Goal: Complete application form: Complete application form

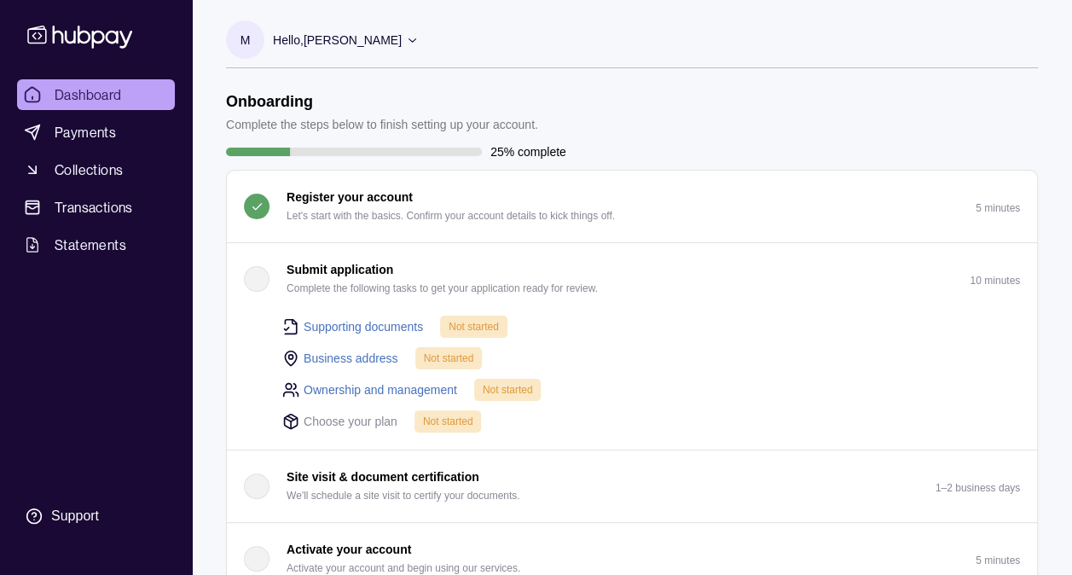
click at [409, 325] on link "Supporting documents" at bounding box center [363, 326] width 119 height 19
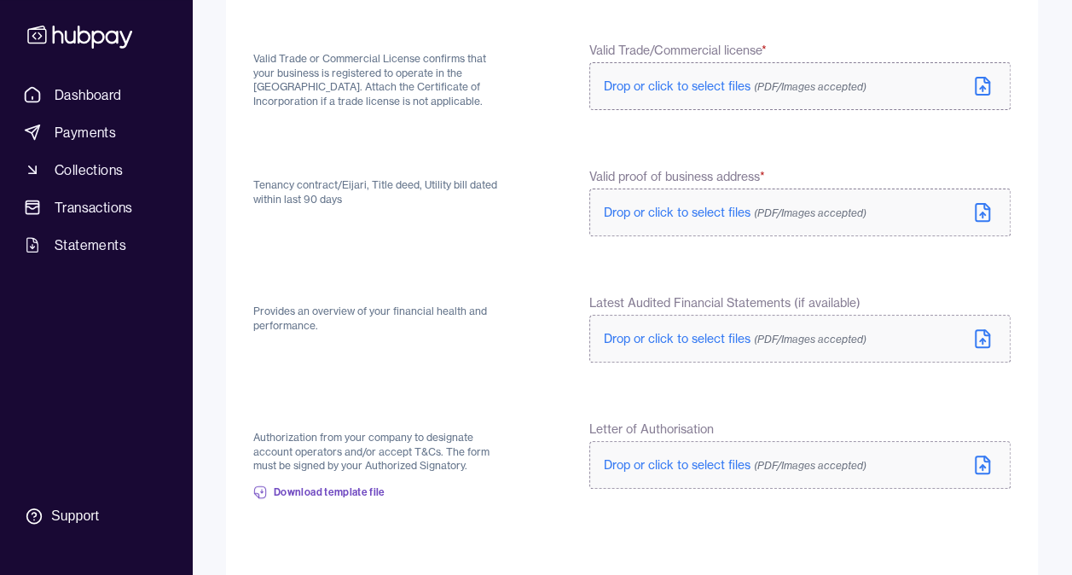
scroll to position [171, 0]
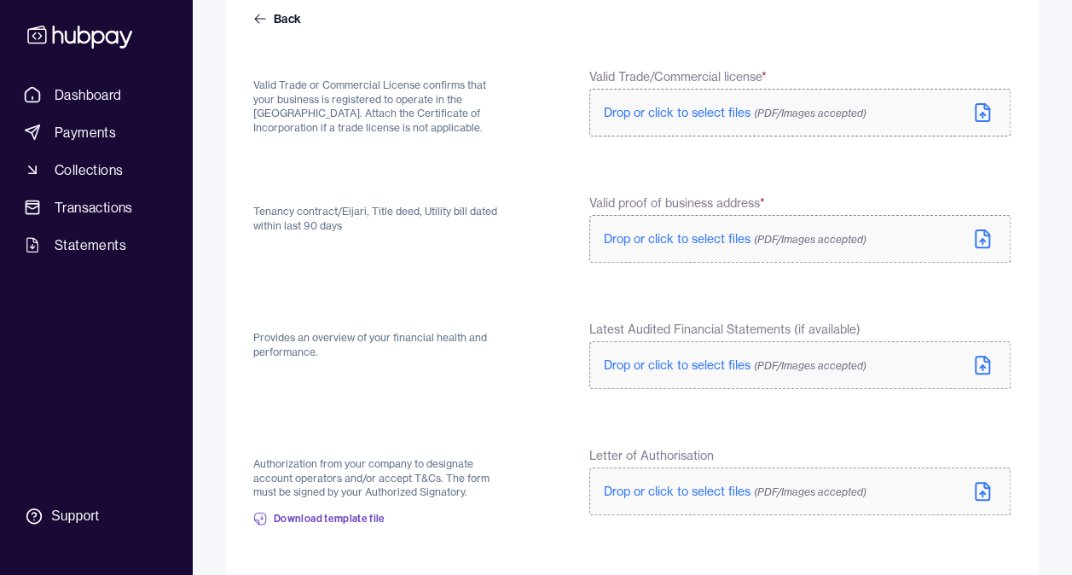
click at [726, 111] on span "Drop or click to select files (PDF/Images accepted)" at bounding box center [735, 112] width 263 height 15
click at [640, 236] on span "Drop or click to select files (PDF/Images accepted)" at bounding box center [735, 238] width 263 height 15
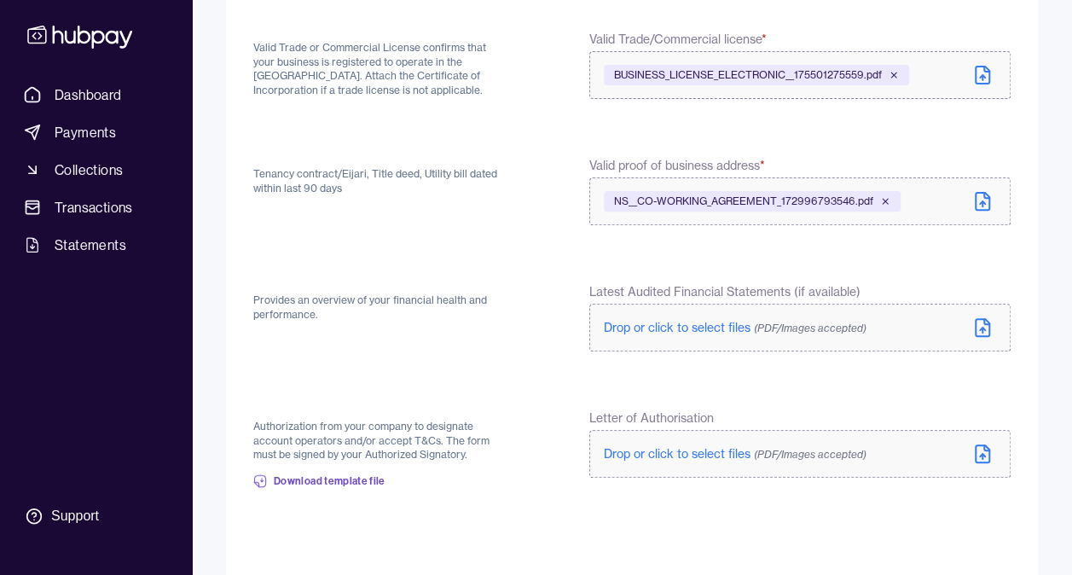
scroll to position [256, 0]
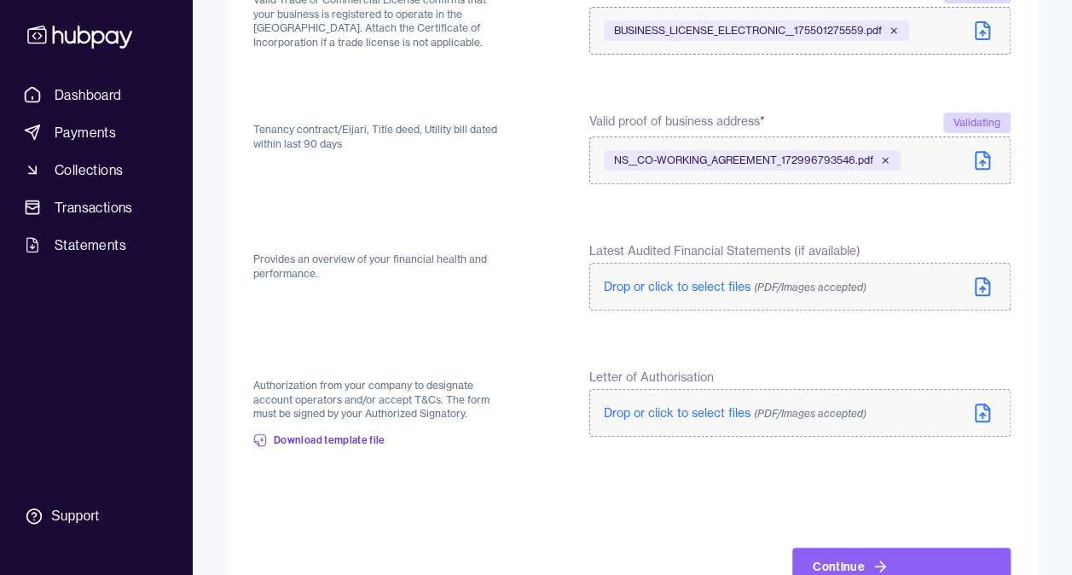
click at [662, 416] on span "Drop or click to select files (PDF/Images accepted)" at bounding box center [735, 412] width 263 height 15
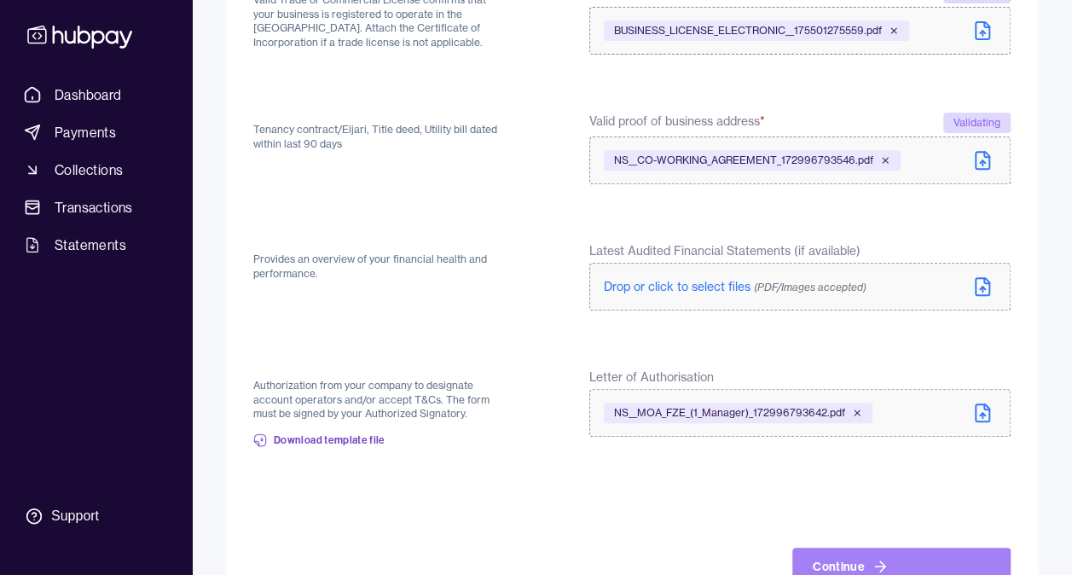
click at [872, 562] on icon at bounding box center [880, 566] width 17 height 17
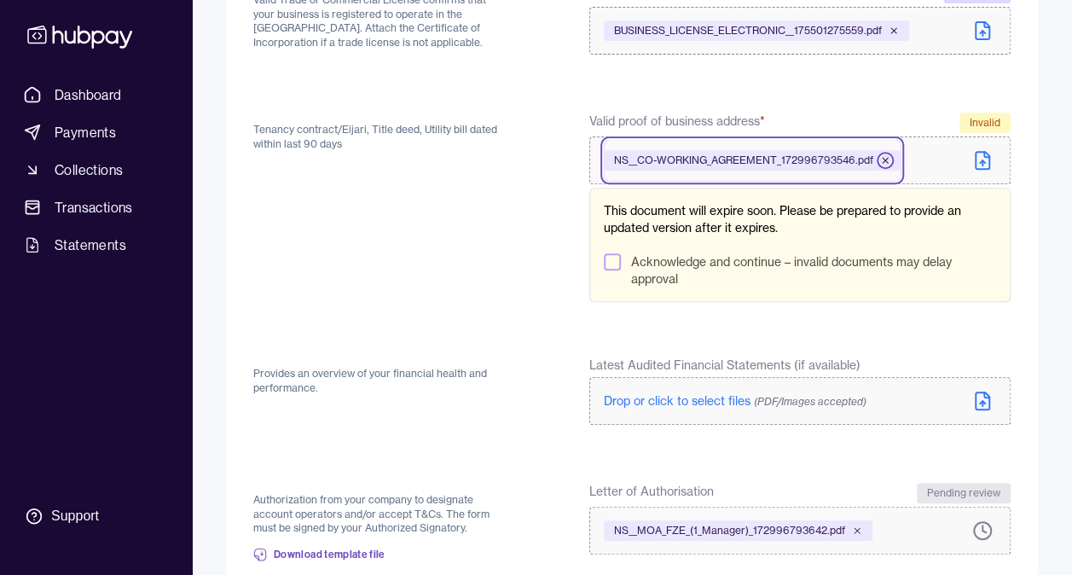
click at [883, 159] on icon at bounding box center [885, 160] width 5 height 5
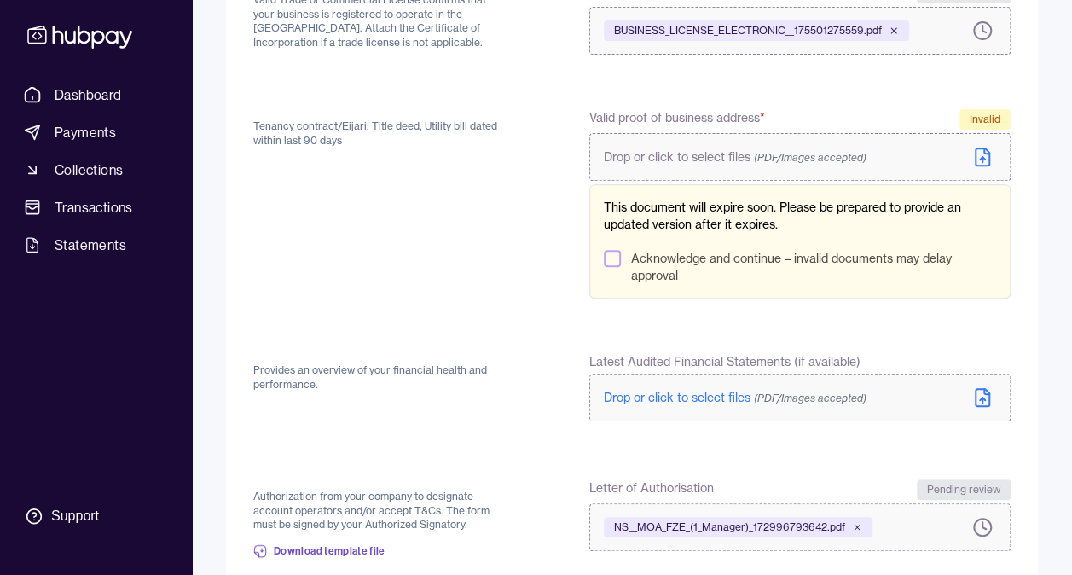
click at [706, 153] on span "Drop or click to select files (PDF/Images accepted)" at bounding box center [735, 156] width 263 height 15
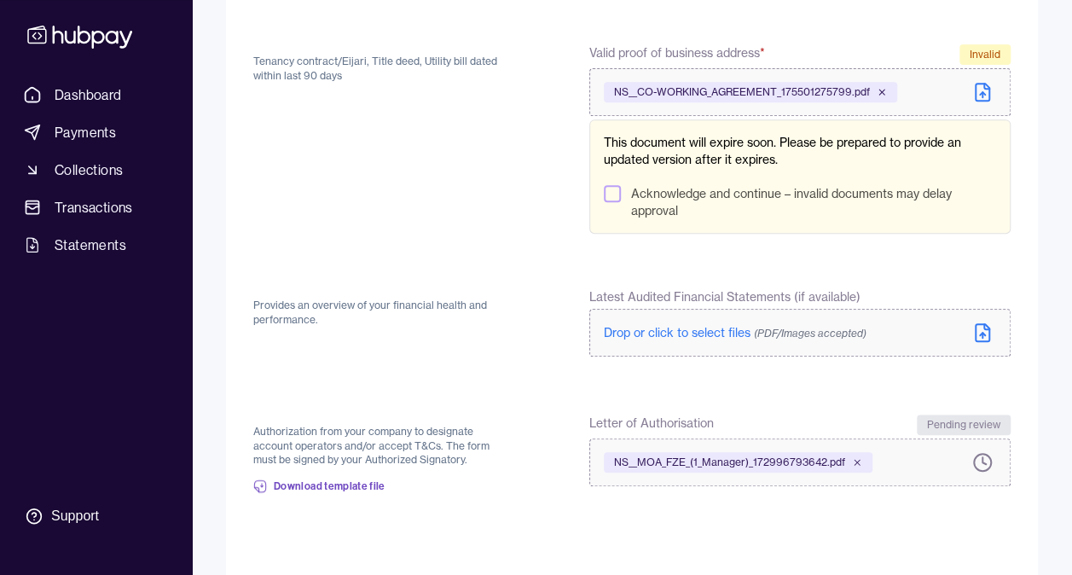
scroll to position [420, 0]
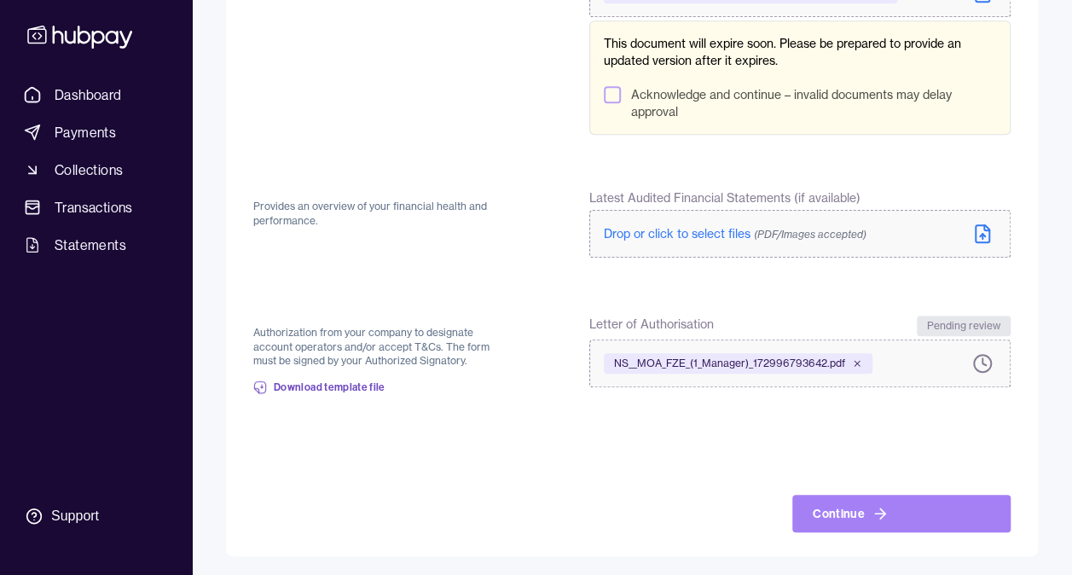
click at [907, 515] on button "Continue" at bounding box center [901, 514] width 218 height 38
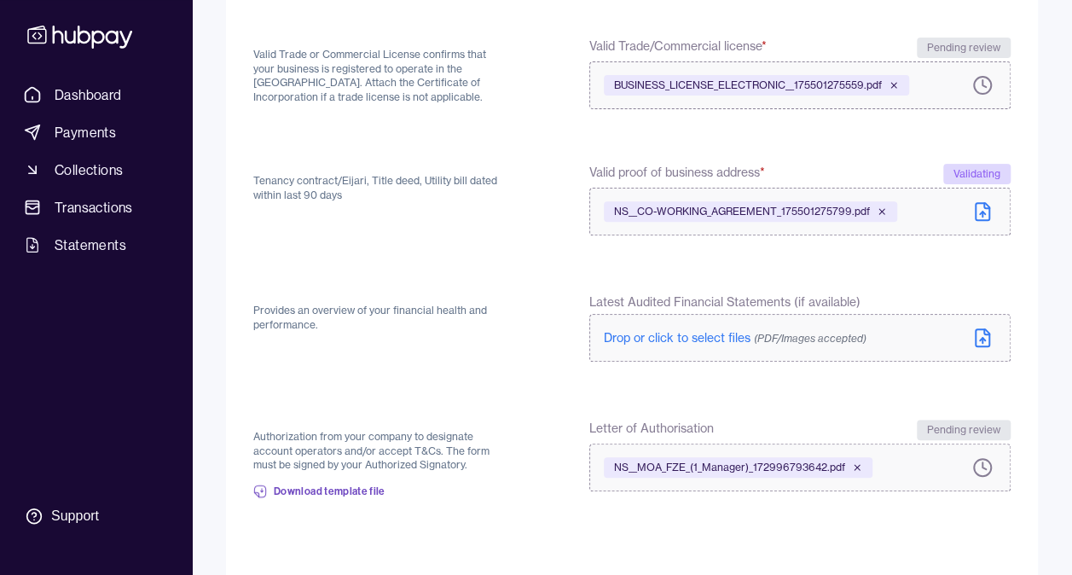
scroll to position [330, 0]
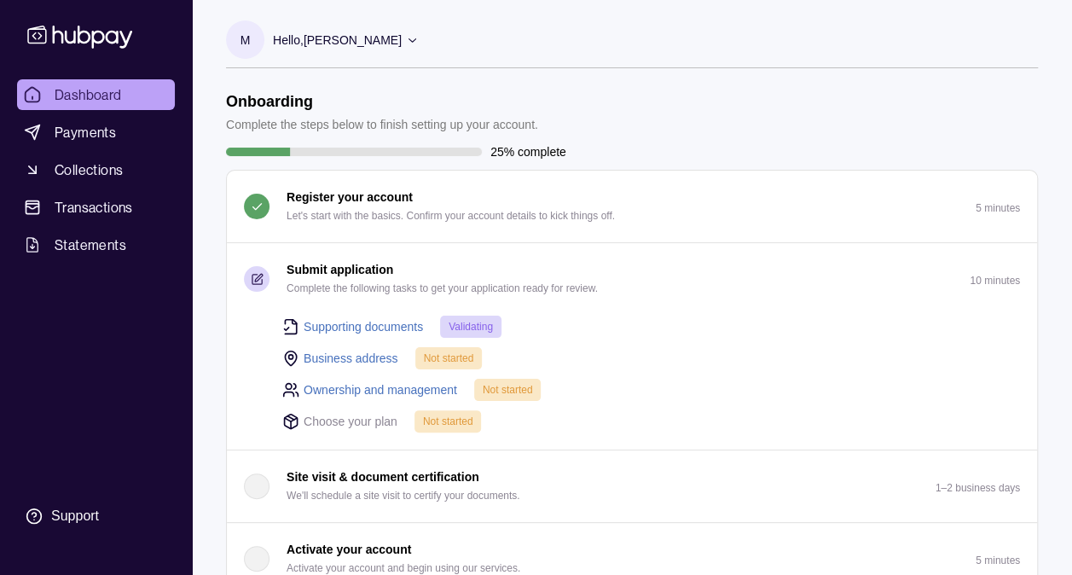
click at [358, 356] on link "Business address" at bounding box center [351, 358] width 95 height 19
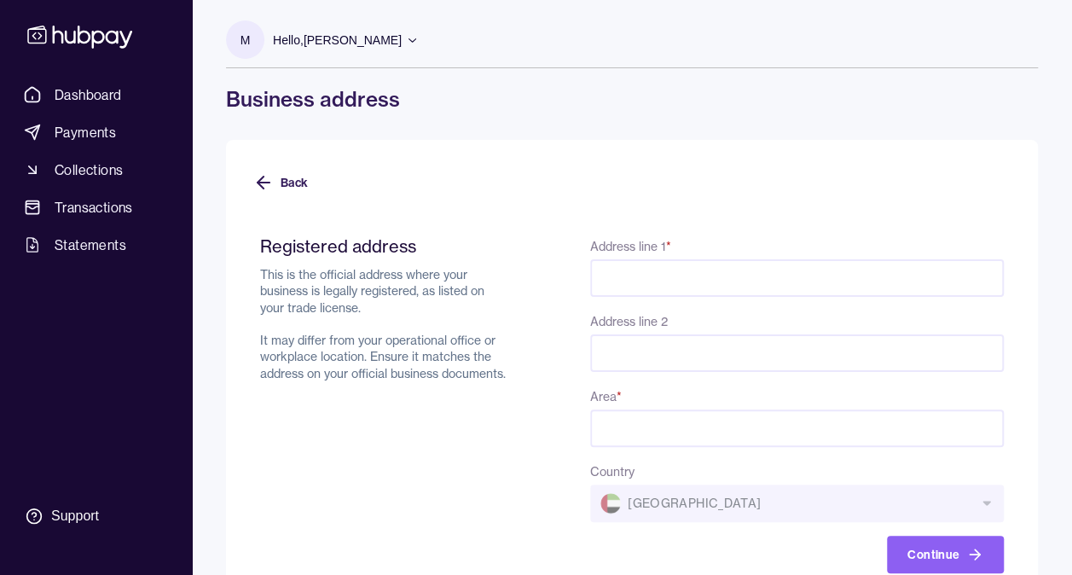
click at [664, 280] on input "Address line 1 *" at bounding box center [797, 278] width 414 height 38
type input "**********"
type input "********"
type input "*******"
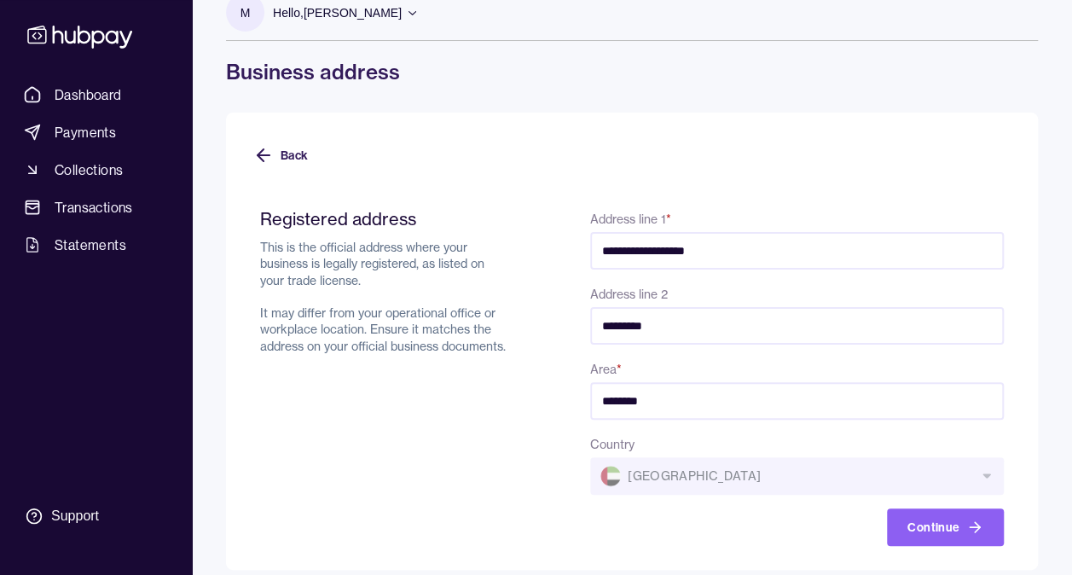
scroll to position [43, 0]
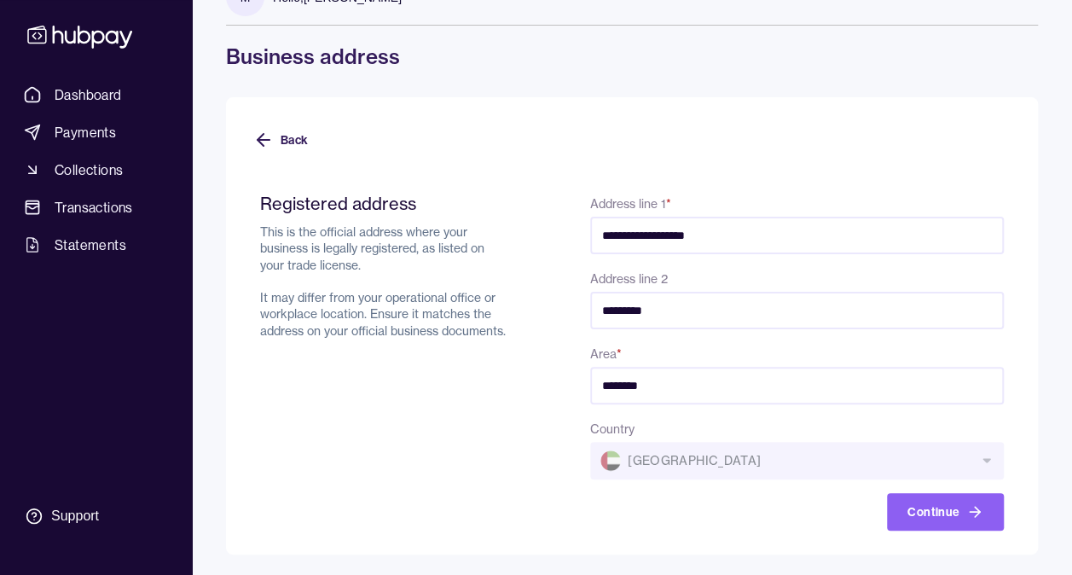
click at [938, 520] on button "Continue" at bounding box center [945, 512] width 117 height 38
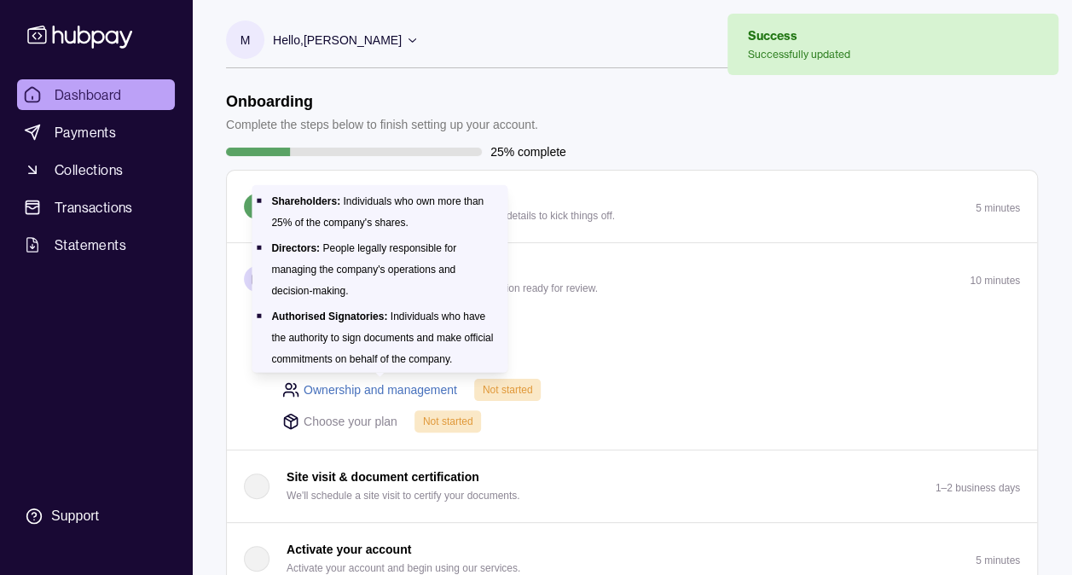
click at [415, 391] on link "Ownership and management" at bounding box center [381, 389] width 154 height 19
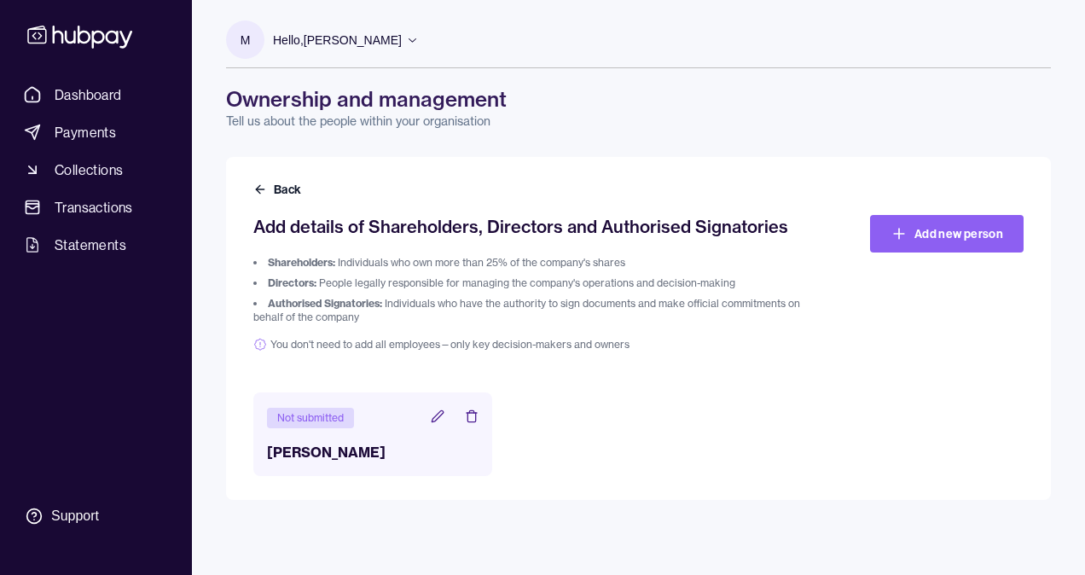
click at [435, 414] on icon at bounding box center [438, 416] width 14 height 14
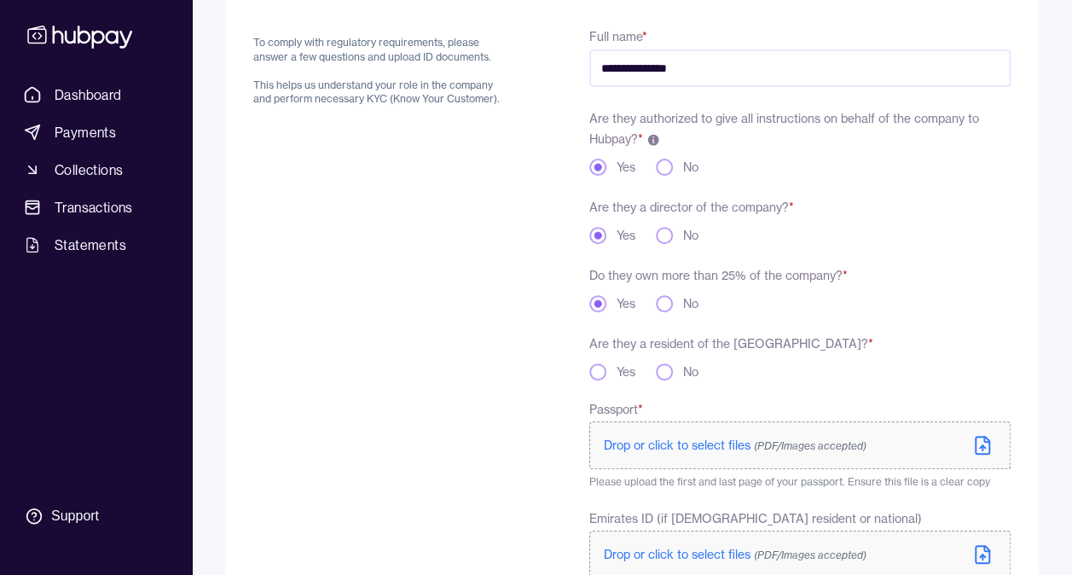
scroll to position [256, 0]
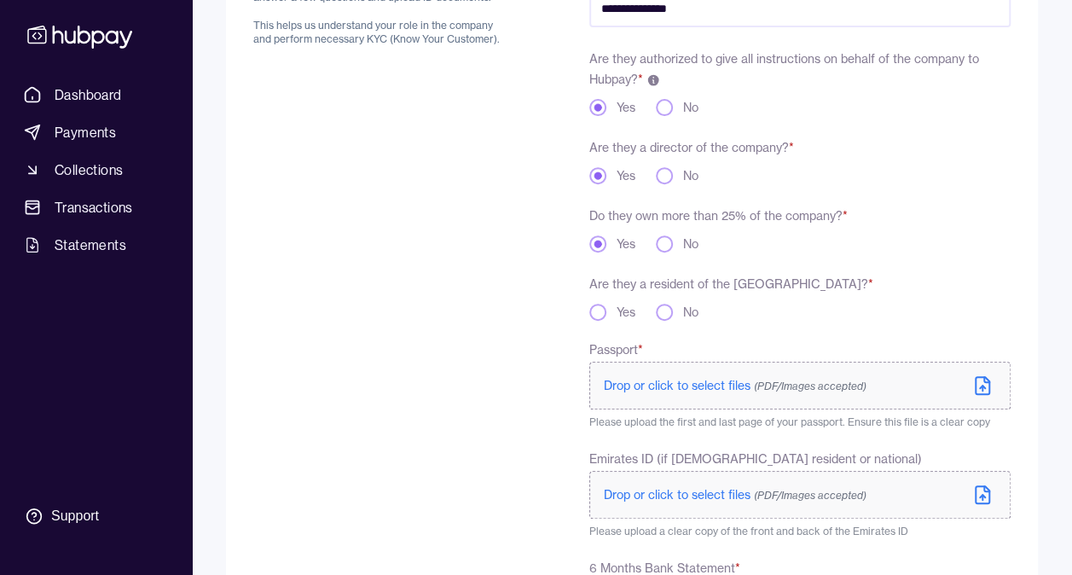
click at [658, 311] on button "No" at bounding box center [664, 312] width 17 height 17
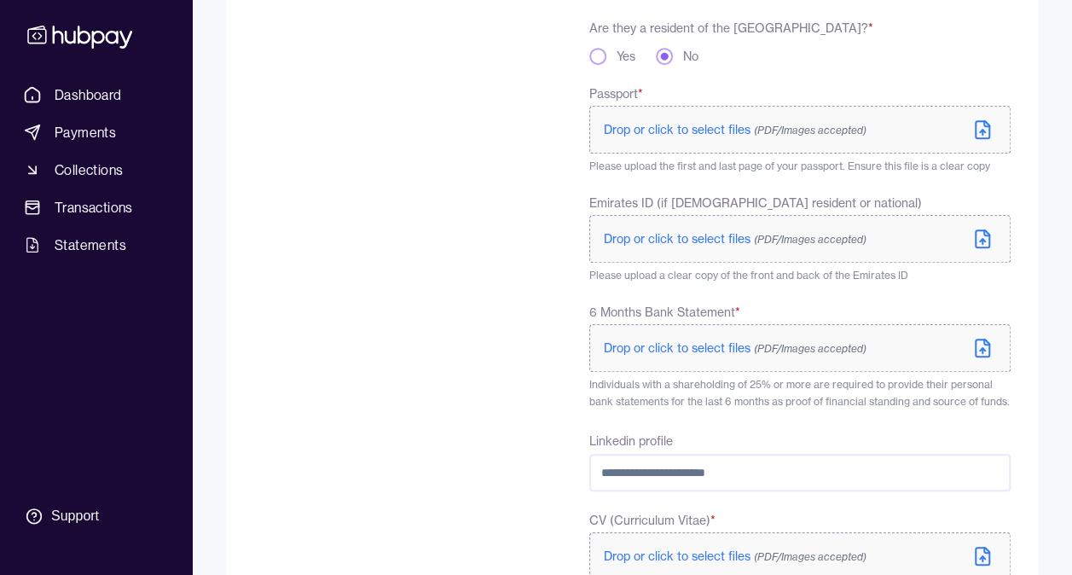
click at [710, 126] on span "Drop or click to select files (PDF/Images accepted)" at bounding box center [735, 129] width 263 height 15
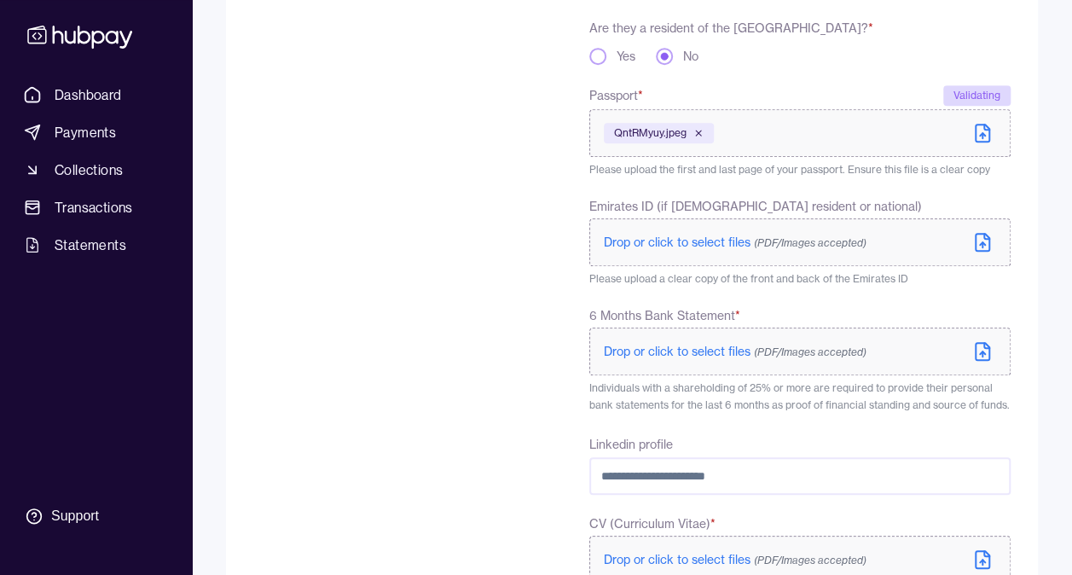
click at [674, 354] on span "Drop or click to select files (PDF/Images accepted)" at bounding box center [735, 351] width 263 height 15
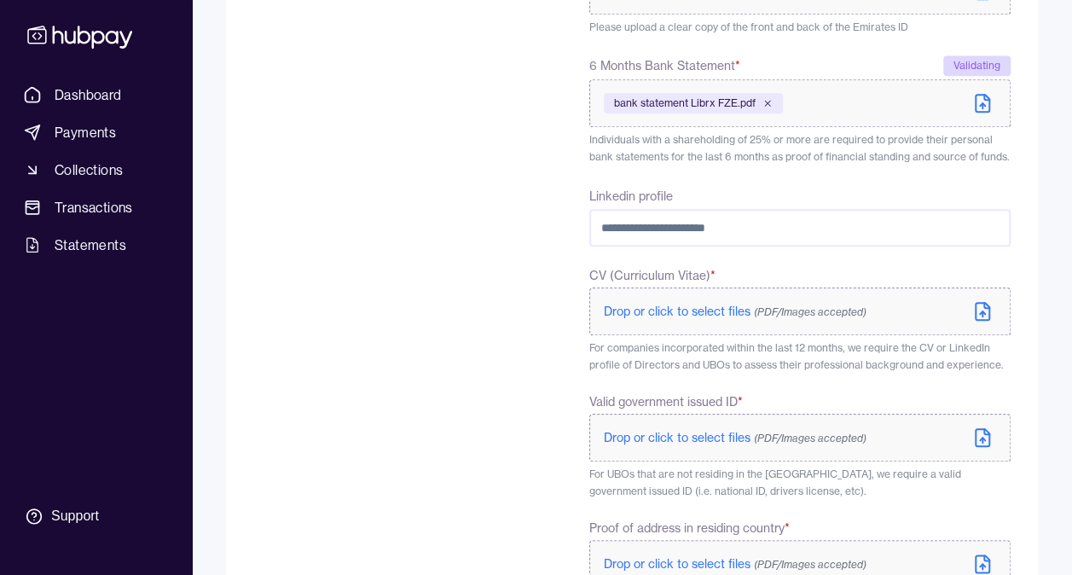
scroll to position [768, 0]
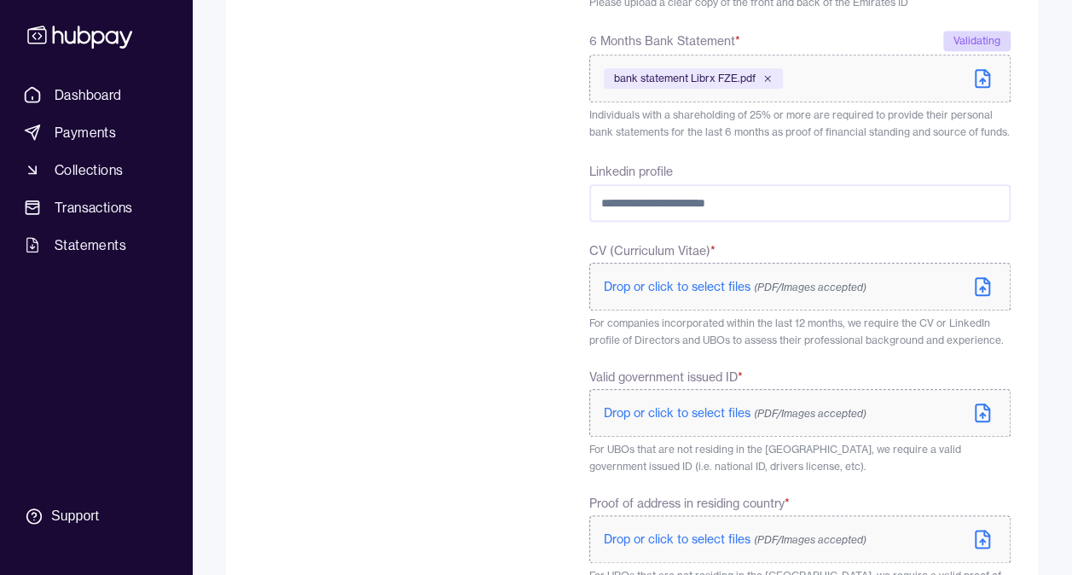
click at [658, 283] on span "Drop or click to select files (PDF/Images accepted)" at bounding box center [735, 286] width 263 height 15
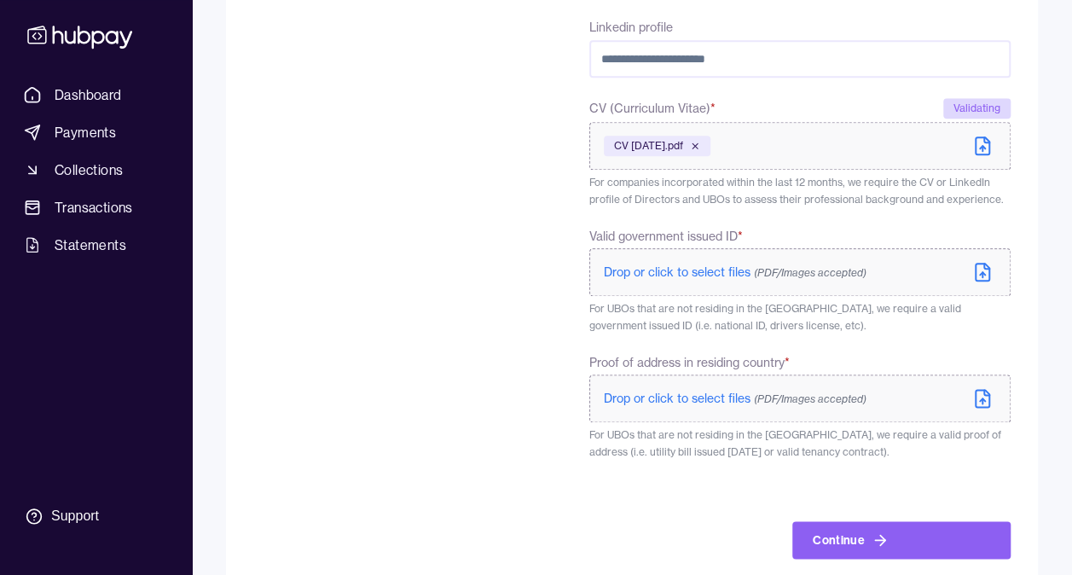
scroll to position [938, 0]
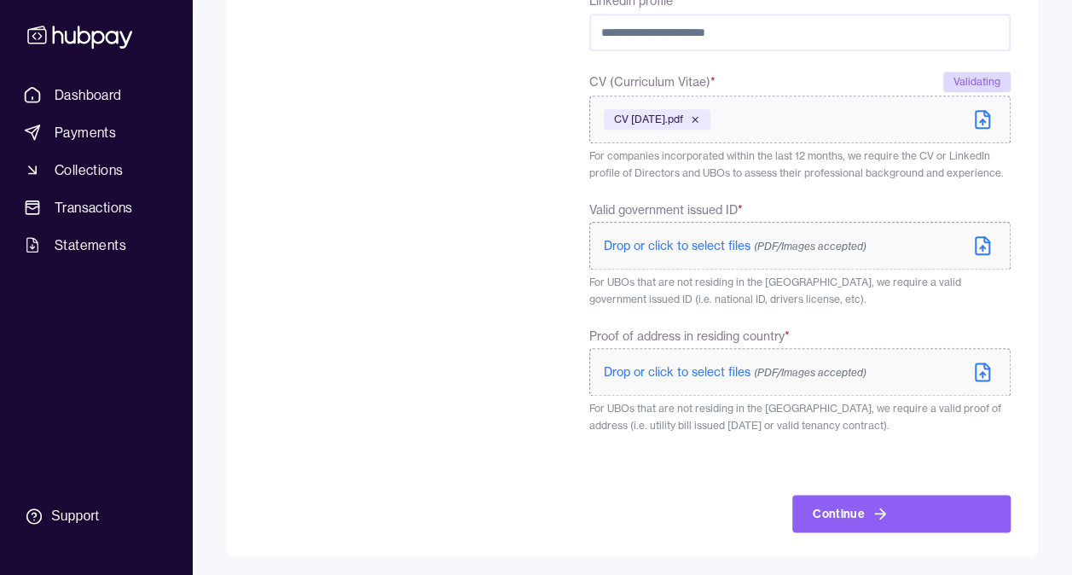
click at [675, 375] on span "Drop or click to select files (PDF/Images accepted)" at bounding box center [735, 371] width 263 height 15
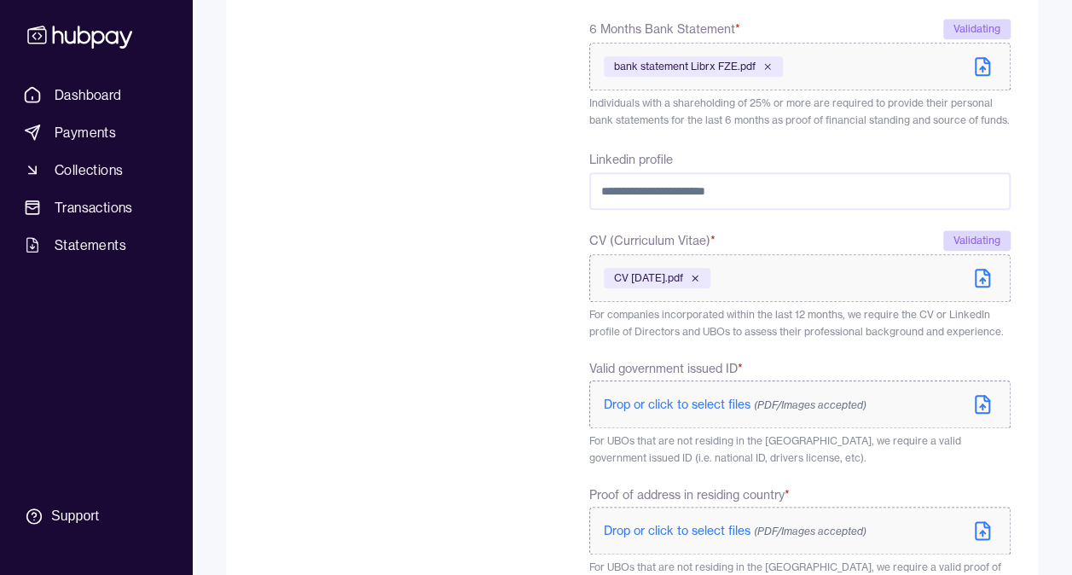
scroll to position [853, 0]
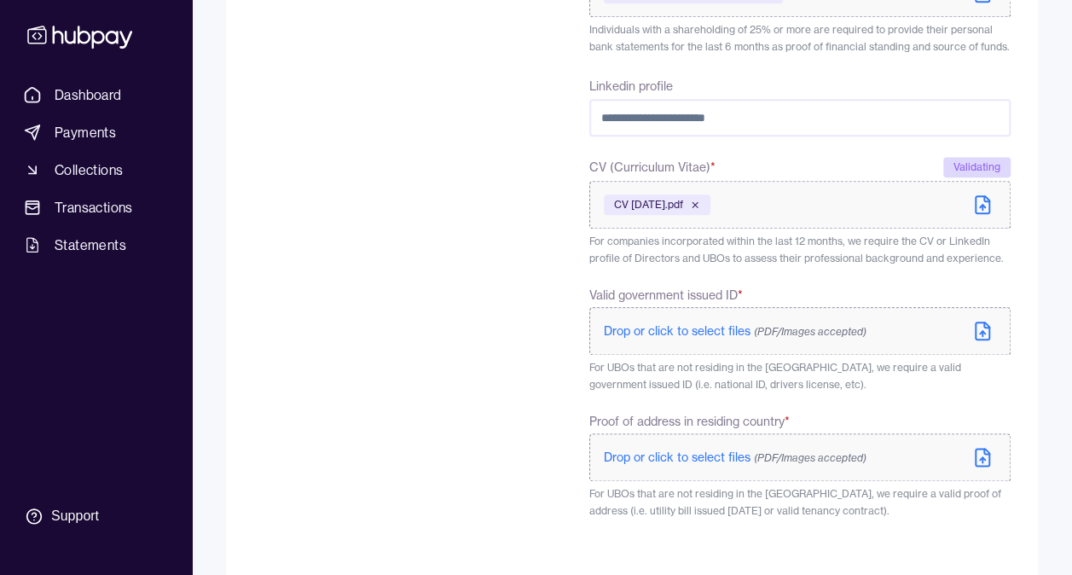
click at [670, 338] on p "Drop or click to select files (PDF/Images accepted)" at bounding box center [735, 330] width 263 height 17
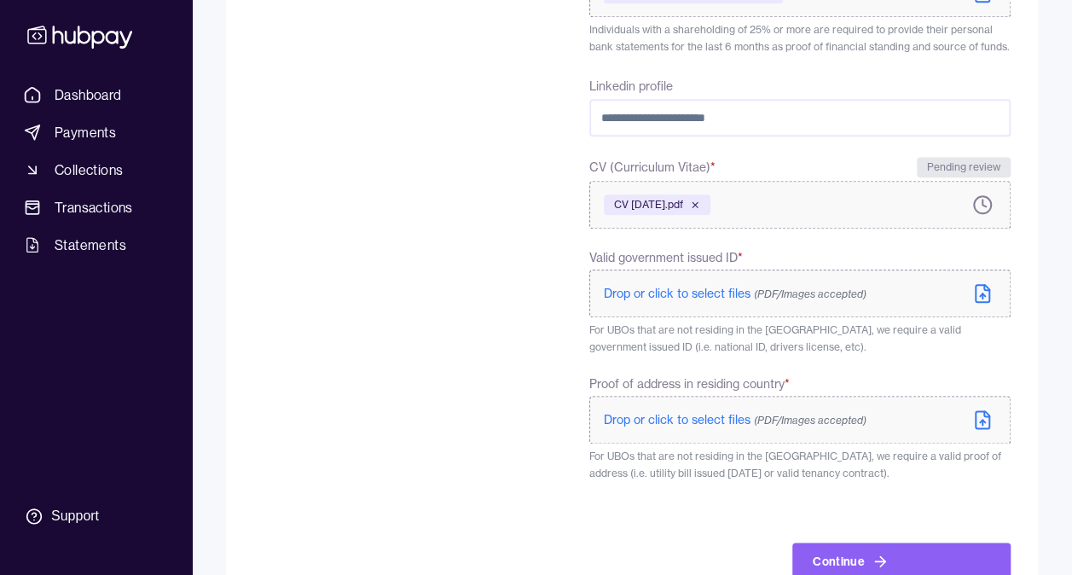
click at [695, 286] on p "Drop or click to select files (PDF/Images accepted)" at bounding box center [735, 293] width 263 height 17
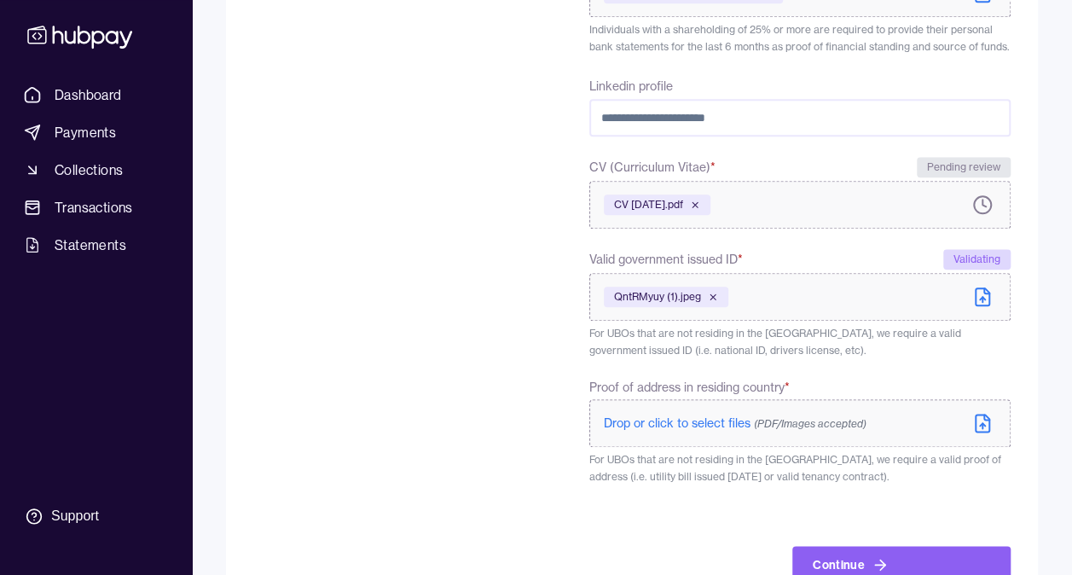
click at [703, 123] on input "Linkedin profile" at bounding box center [799, 118] width 421 height 38
paste input "**********"
type input "**********"
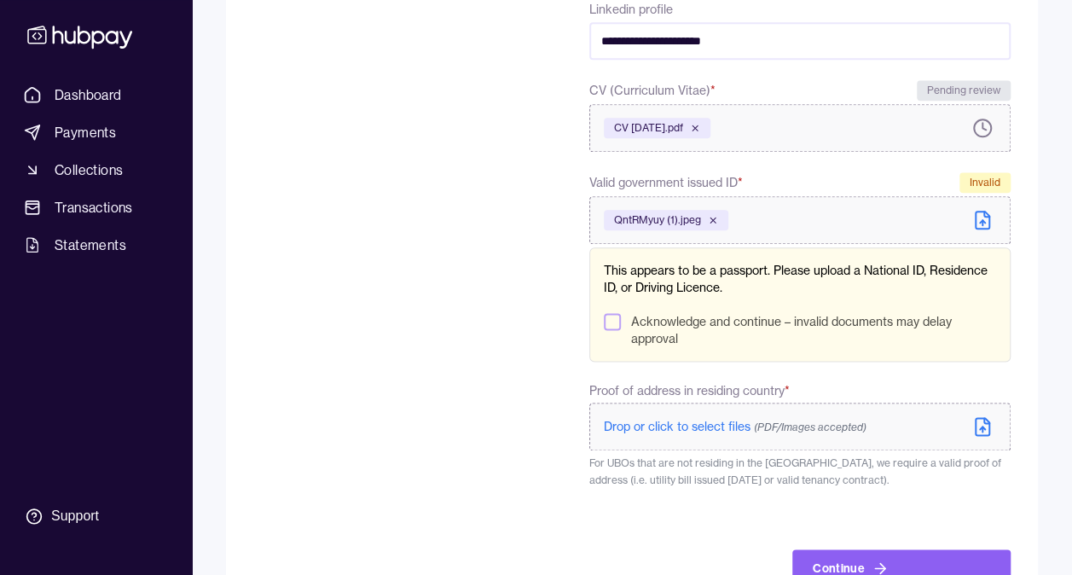
scroll to position [986, 0]
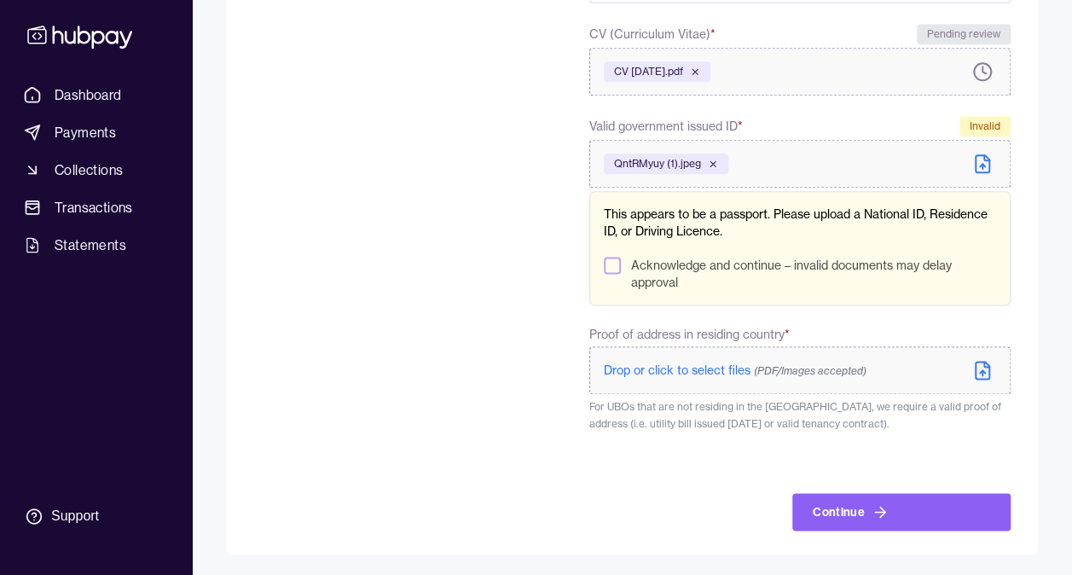
drag, startPoint x: 413, startPoint y: 283, endPoint x: 486, endPoint y: 262, distance: 76.4
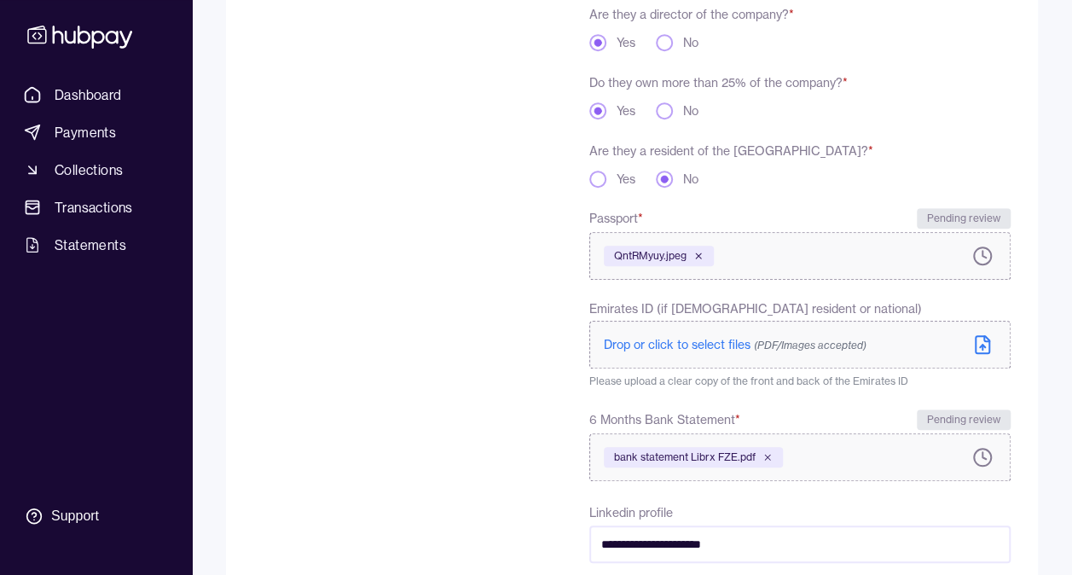
scroll to position [948, 0]
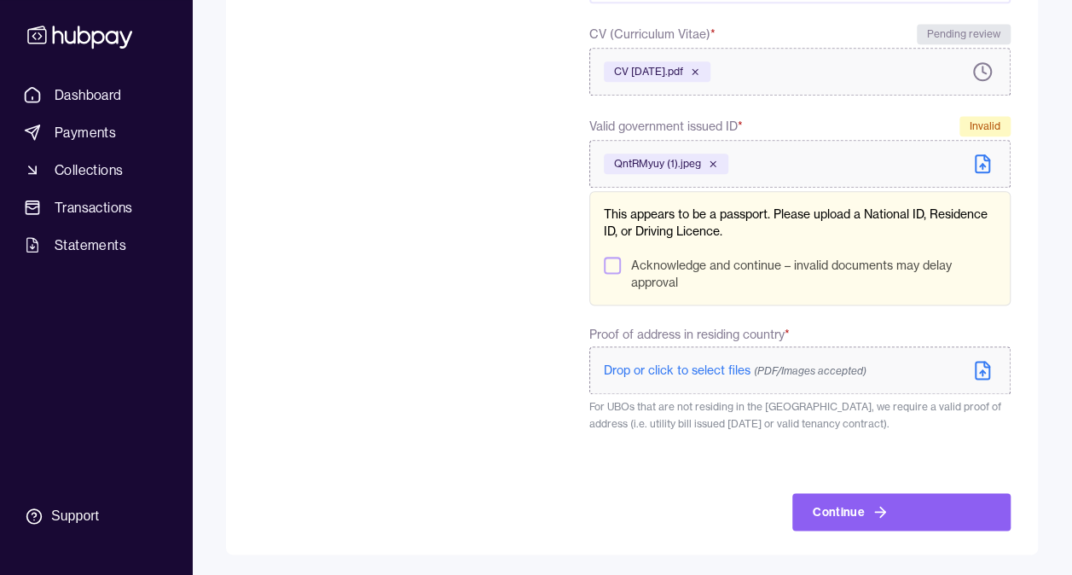
click at [607, 264] on button "Acknowledge and continue – invalid documents may delay approval" at bounding box center [612, 265] width 17 height 17
type button "on"
click at [713, 162] on icon at bounding box center [712, 163] width 5 height 5
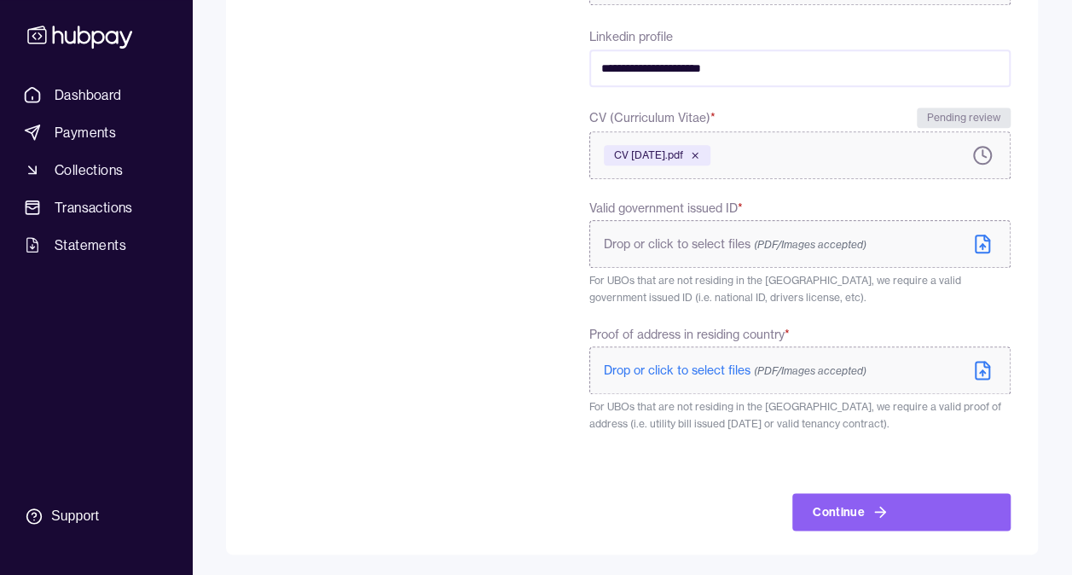
scroll to position [865, 0]
click at [681, 244] on span "Drop or click to select files (PDF/Images accepted)" at bounding box center [735, 243] width 263 height 15
click at [657, 368] on span "Drop or click to select files (PDF/Images accepted)" at bounding box center [735, 369] width 263 height 15
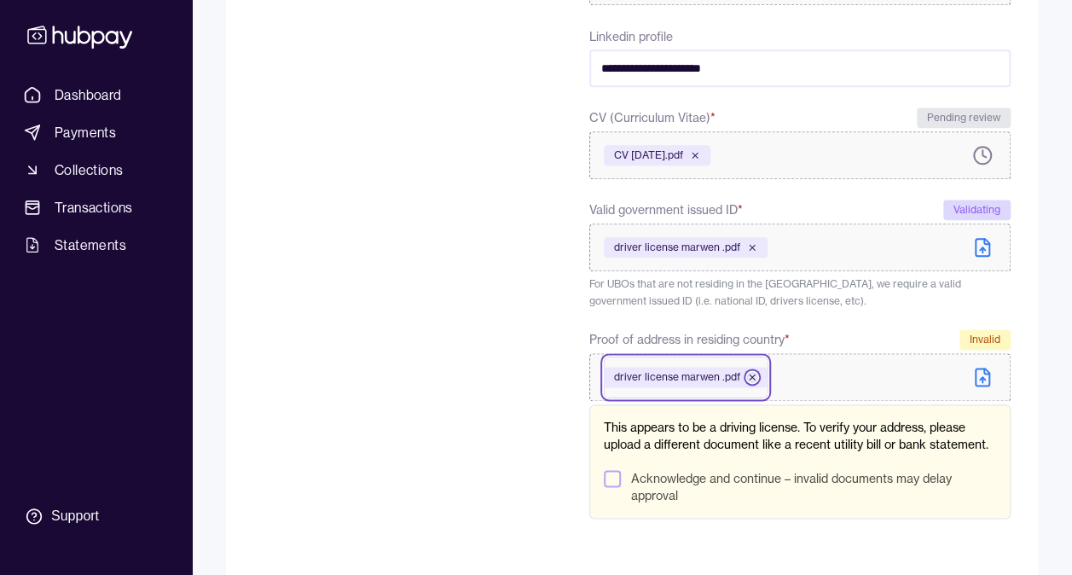
click at [750, 381] on icon at bounding box center [752, 377] width 10 height 10
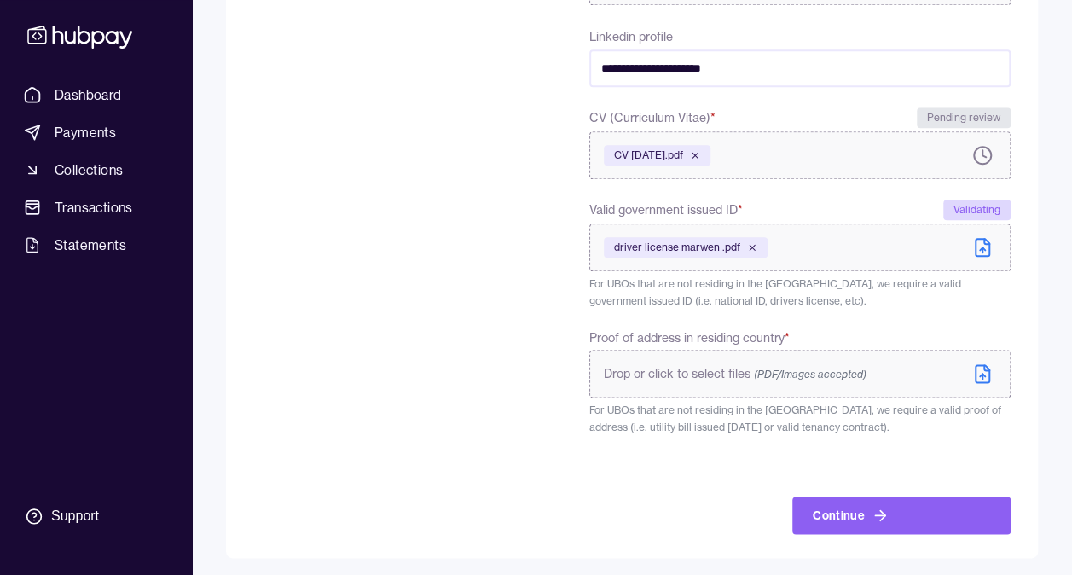
click at [735, 378] on span "Drop or click to select files (PDF/Images accepted)" at bounding box center [735, 373] width 263 height 15
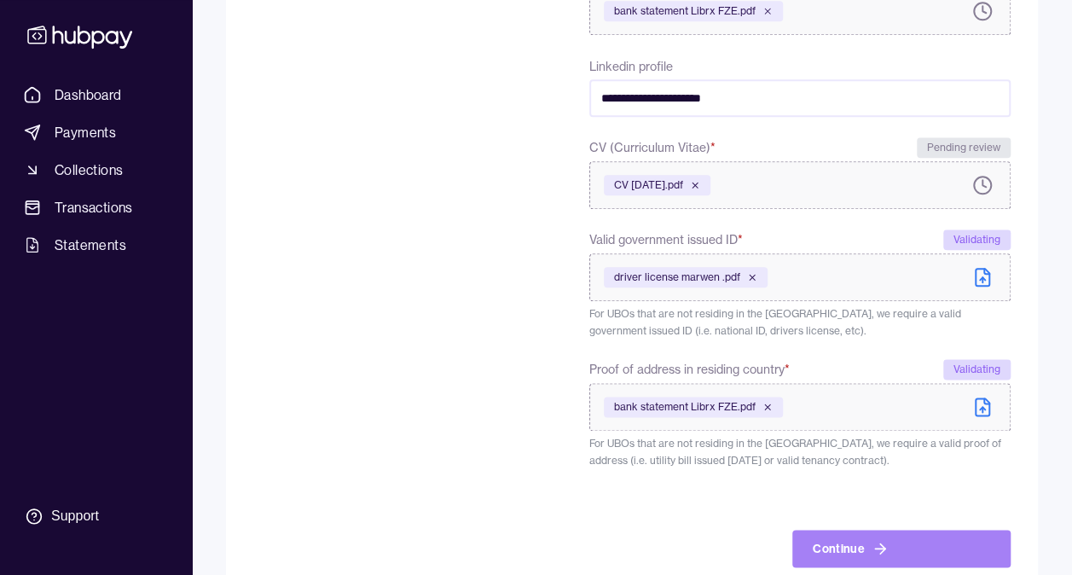
scroll to position [872, 0]
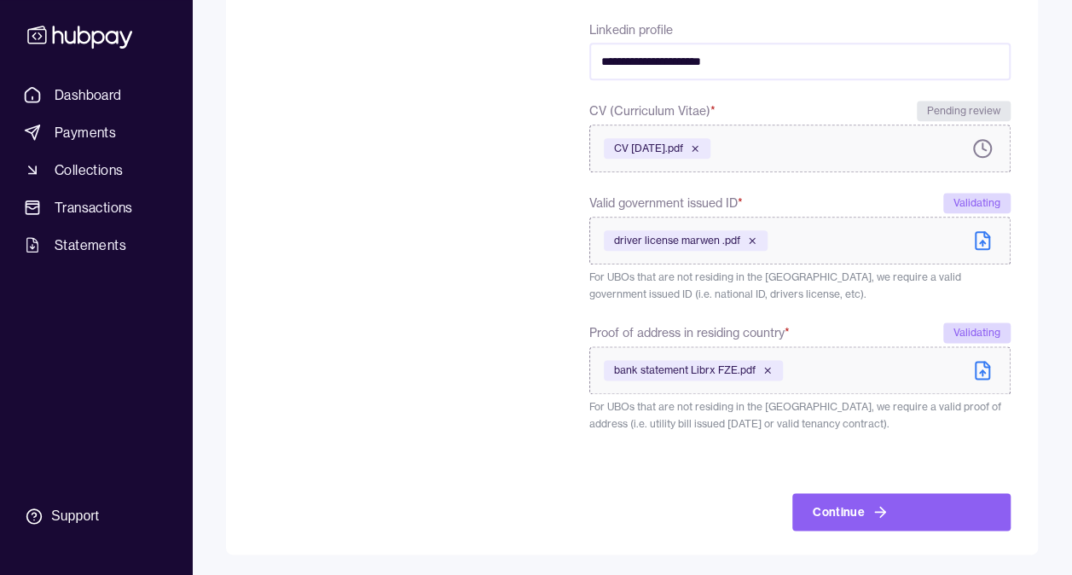
click at [827, 488] on div "Continue" at bounding box center [901, 491] width 218 height 78
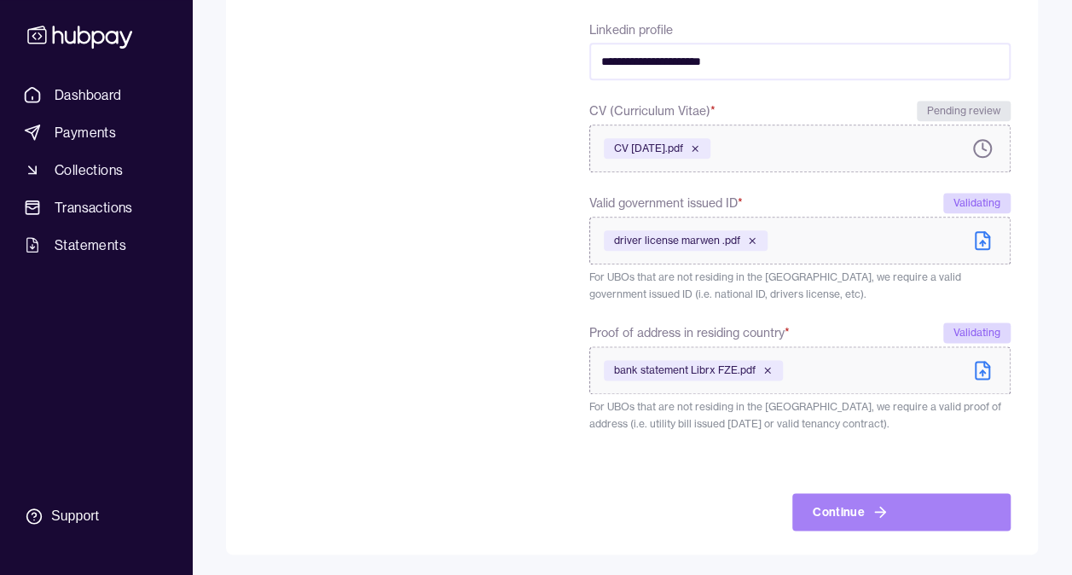
click at [826, 511] on button "Continue" at bounding box center [901, 512] width 218 height 38
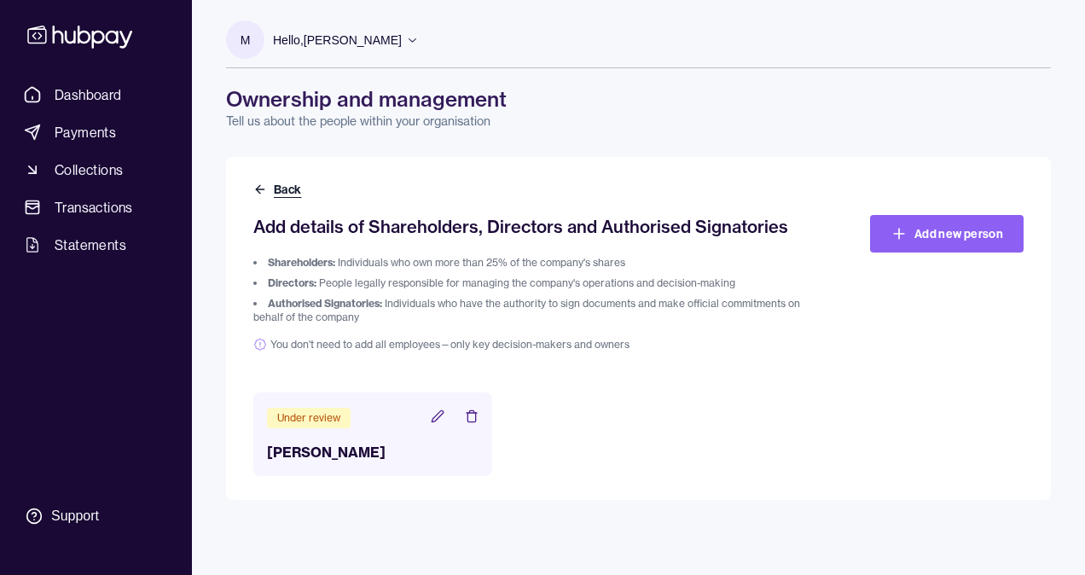
click at [261, 189] on icon at bounding box center [260, 189] width 8 height 0
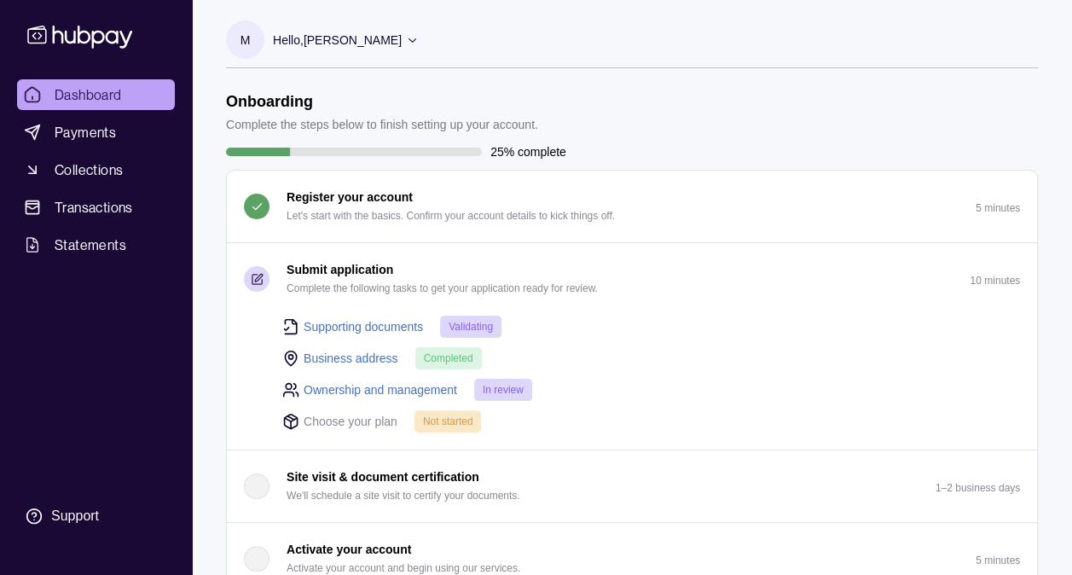
click at [438, 420] on span "Not started" at bounding box center [448, 421] width 50 height 12
click at [289, 420] on icon at bounding box center [290, 421] width 17 height 17
click at [428, 420] on span "Not started" at bounding box center [448, 421] width 50 height 12
click at [429, 423] on span "Not started" at bounding box center [448, 421] width 50 height 12
click at [429, 422] on span "Not started" at bounding box center [448, 421] width 50 height 12
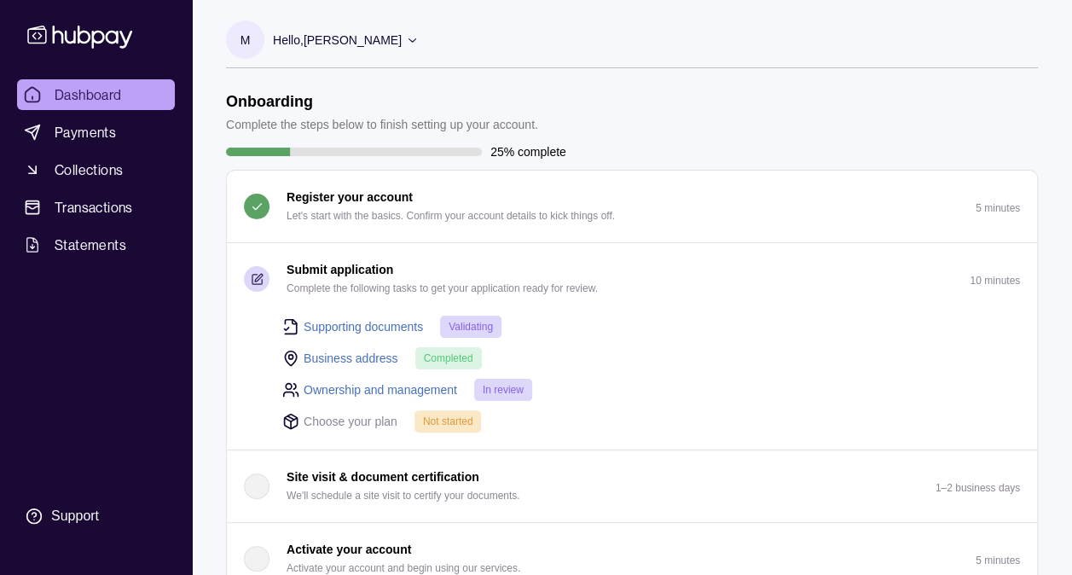
click at [289, 422] on icon at bounding box center [290, 421] width 17 height 17
click at [435, 416] on span "Not started" at bounding box center [448, 421] width 50 height 12
click at [476, 420] on div "Not started" at bounding box center [447, 421] width 67 height 22
click at [449, 419] on span "Not started" at bounding box center [448, 421] width 50 height 12
drag, startPoint x: 449, startPoint y: 419, endPoint x: 403, endPoint y: 417, distance: 46.1
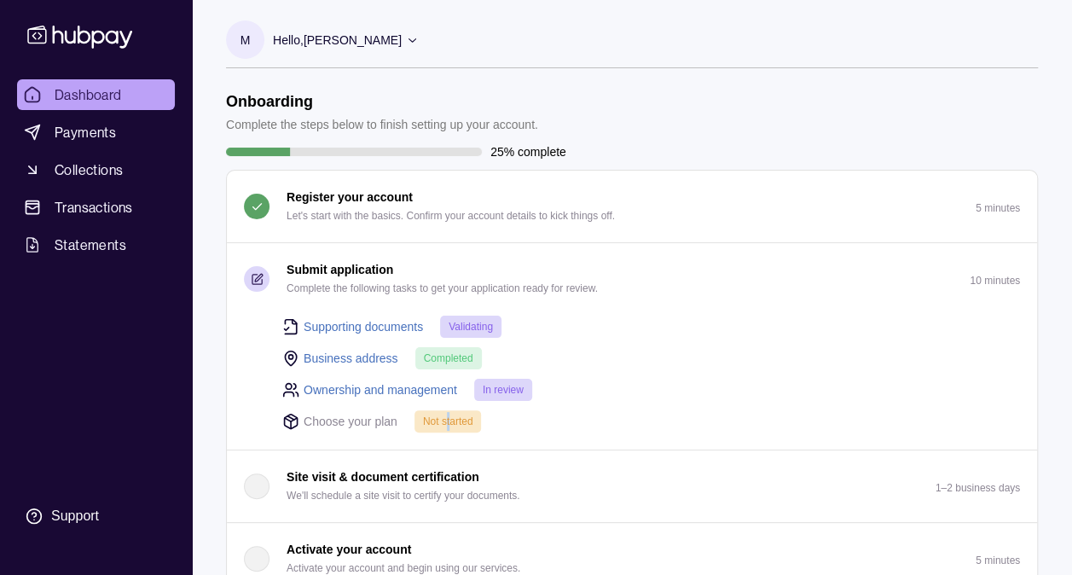
click at [399, 418] on div "Choose your plan Not started" at bounding box center [651, 420] width 738 height 23
click at [408, 433] on div "Supporting documents Validating Business address Completed Ownership and manage…" at bounding box center [632, 382] width 810 height 135
click at [328, 418] on p "Choose your plan" at bounding box center [351, 421] width 94 height 19
click at [99, 101] on span "Dashboard" at bounding box center [88, 94] width 67 height 20
click at [400, 322] on link "Supporting documents" at bounding box center [363, 326] width 119 height 19
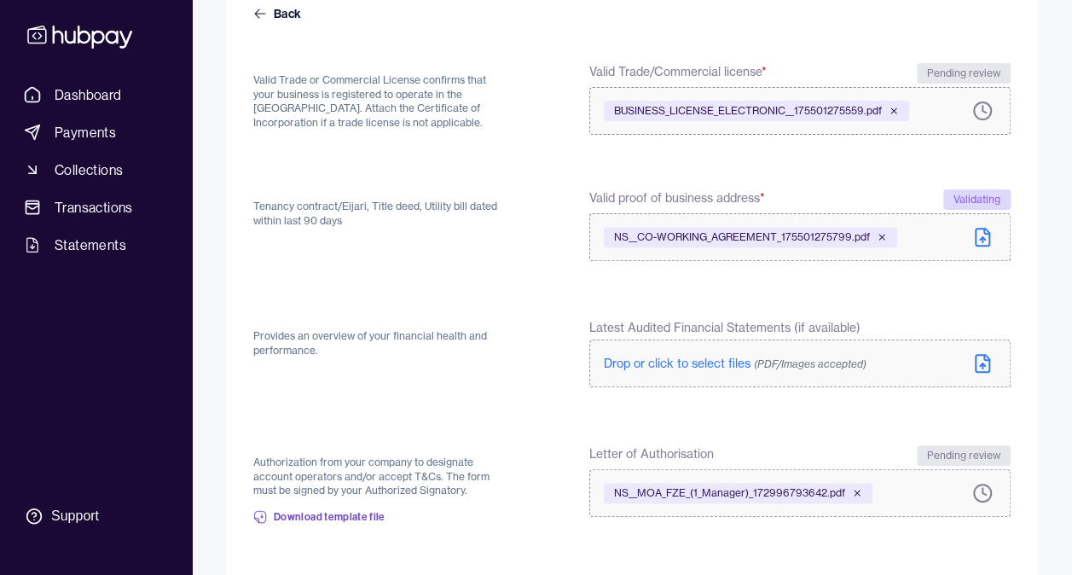
scroll to position [306, 0]
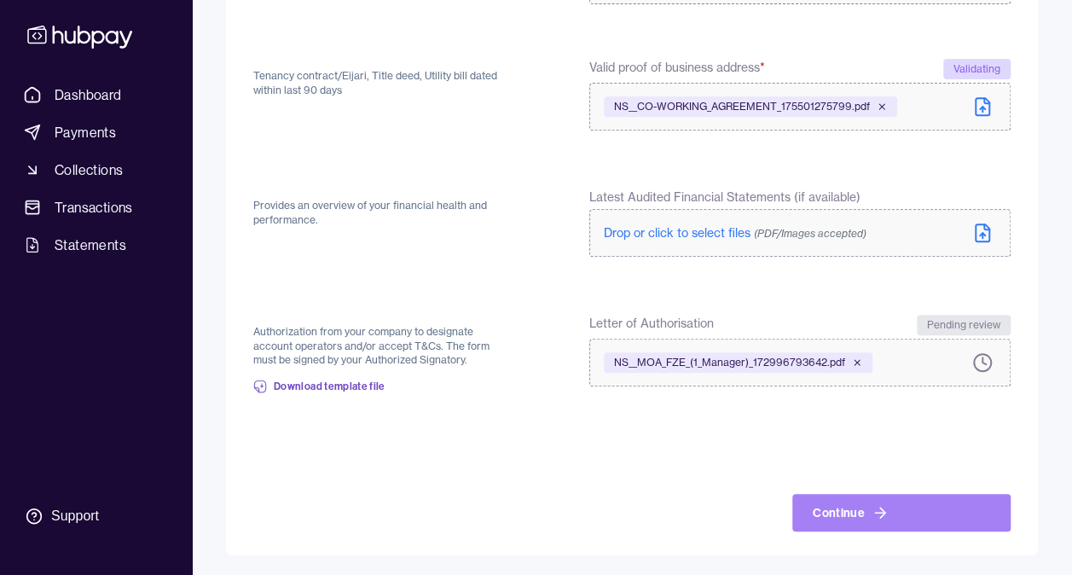
click at [965, 523] on button "Continue" at bounding box center [901, 513] width 218 height 38
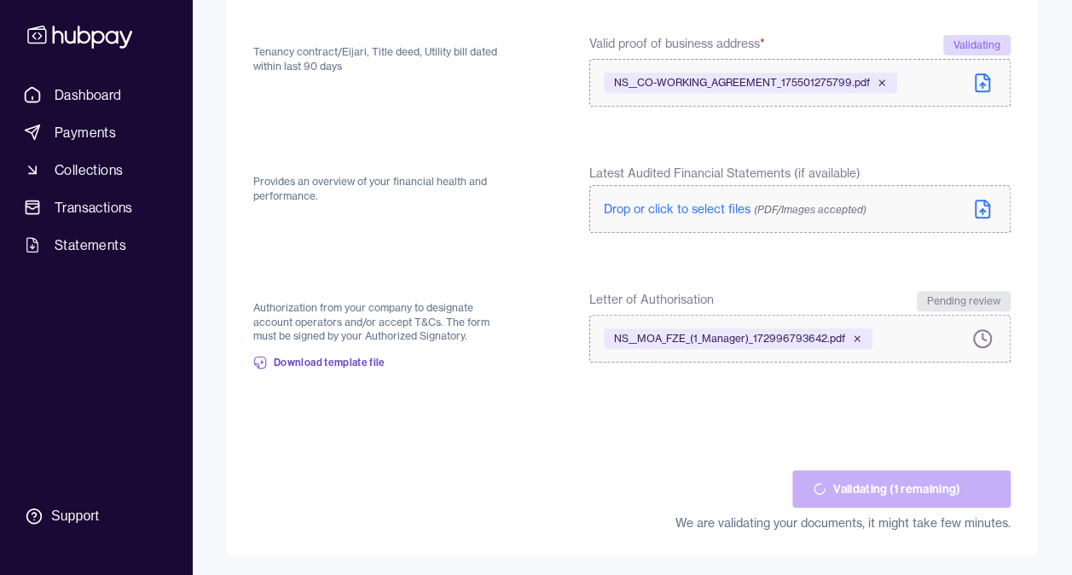
scroll to position [327, 0]
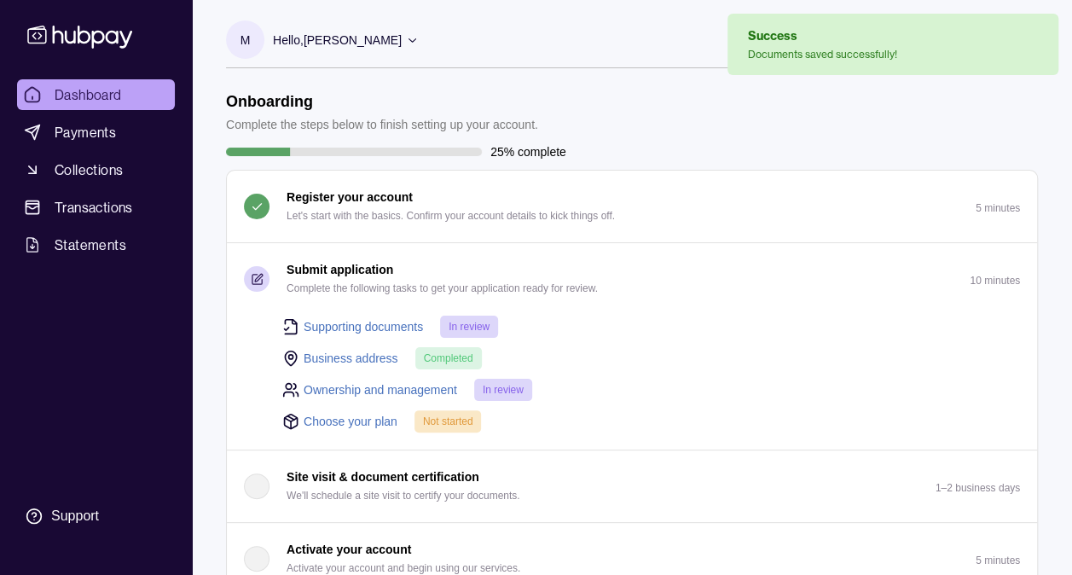
click at [359, 415] on link "Choose your plan" at bounding box center [351, 421] width 94 height 19
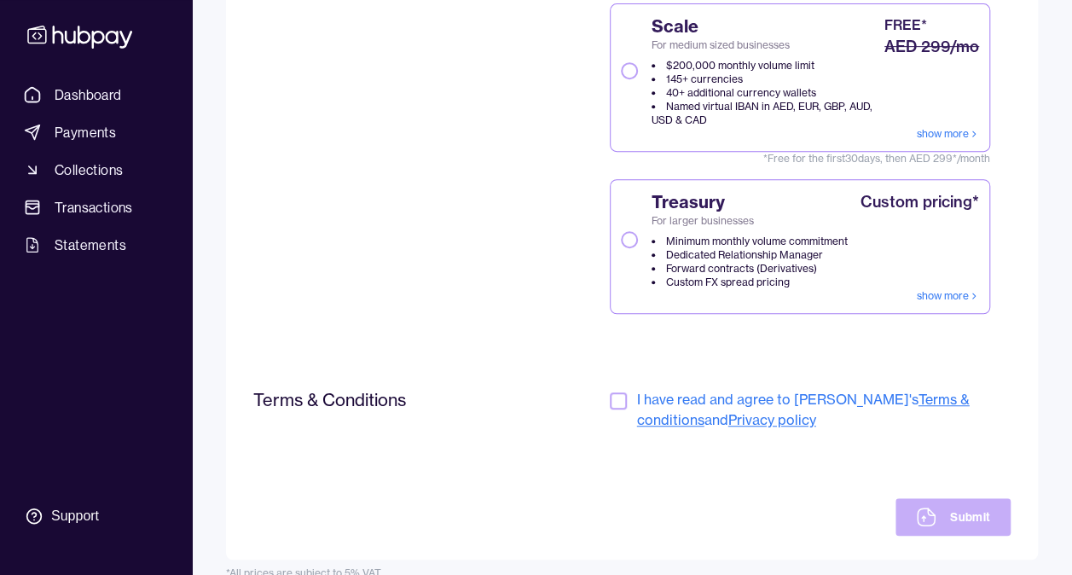
scroll to position [421, 0]
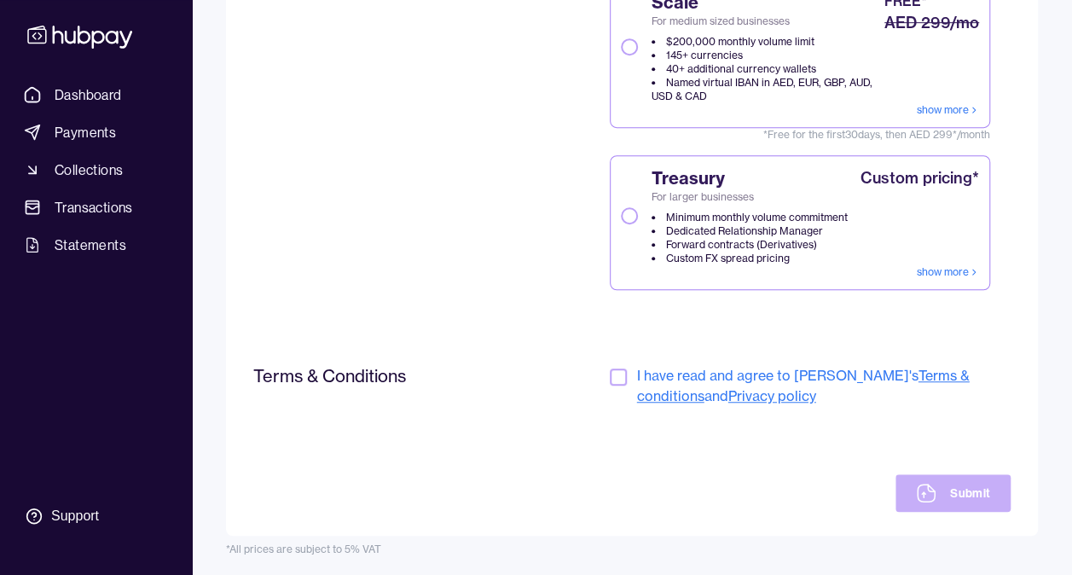
click at [620, 378] on button "button" at bounding box center [618, 376] width 17 height 17
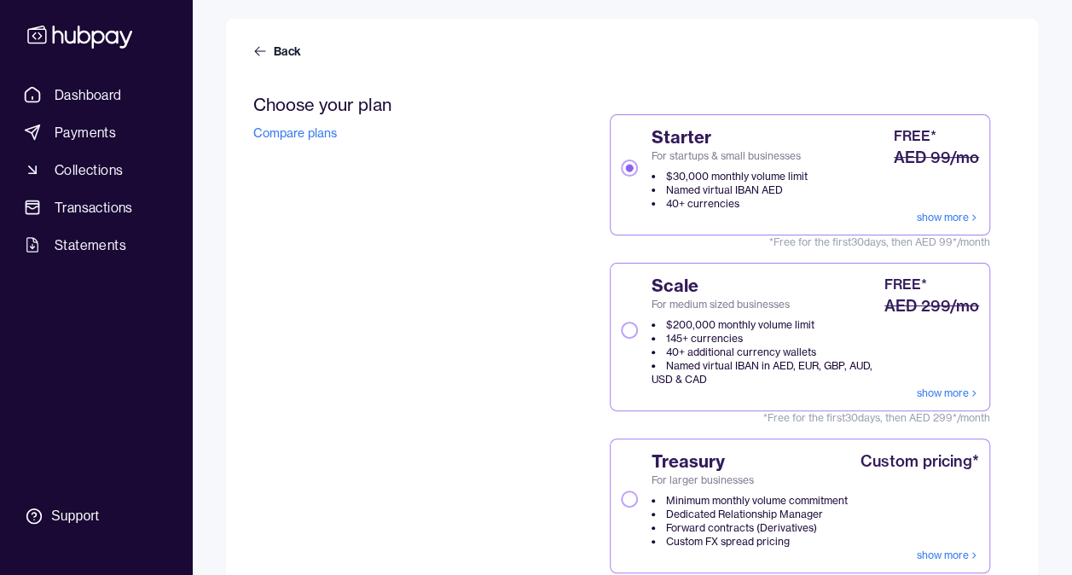
scroll to position [165, 0]
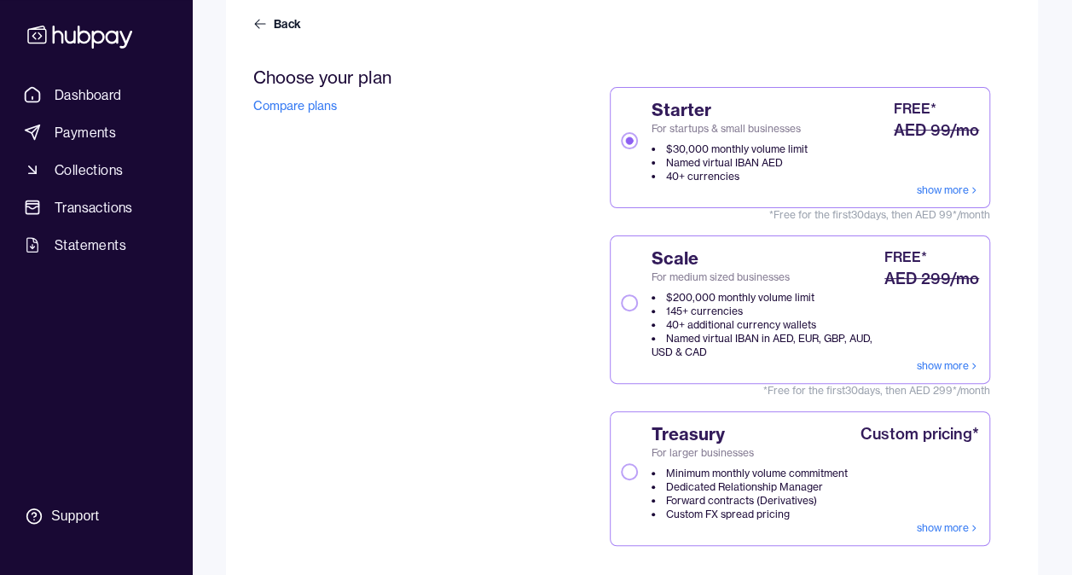
type button "on"
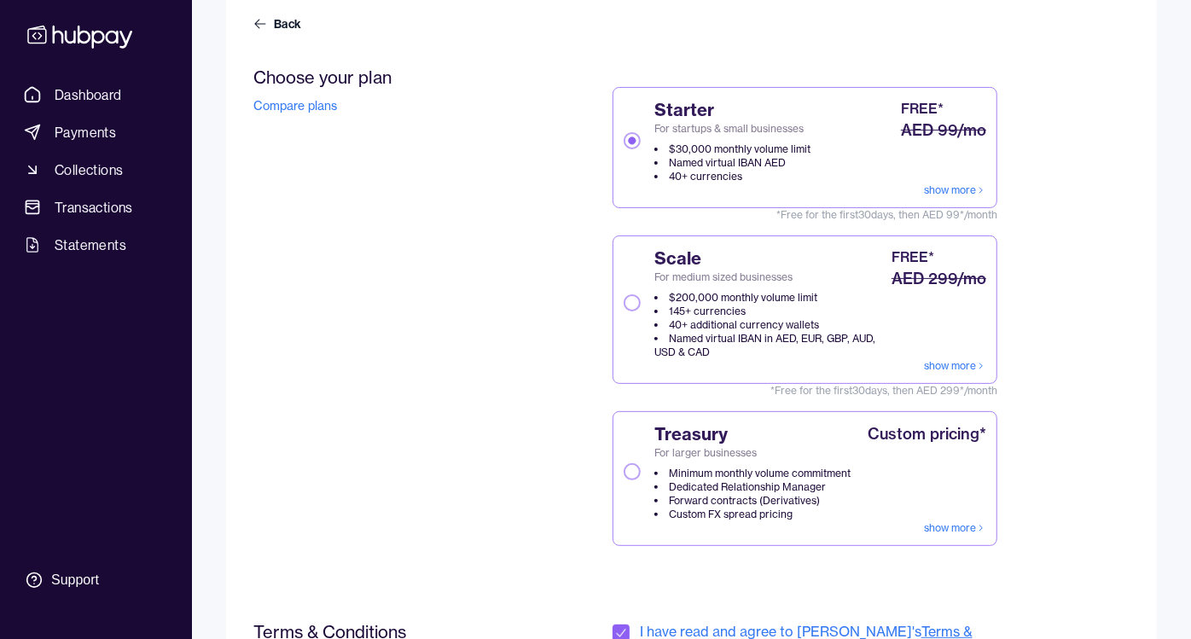
click at [634, 298] on button "Scale For medium sized businesses $200,000 monthly volume limit 145+ currencies…" at bounding box center [631, 302] width 17 height 17
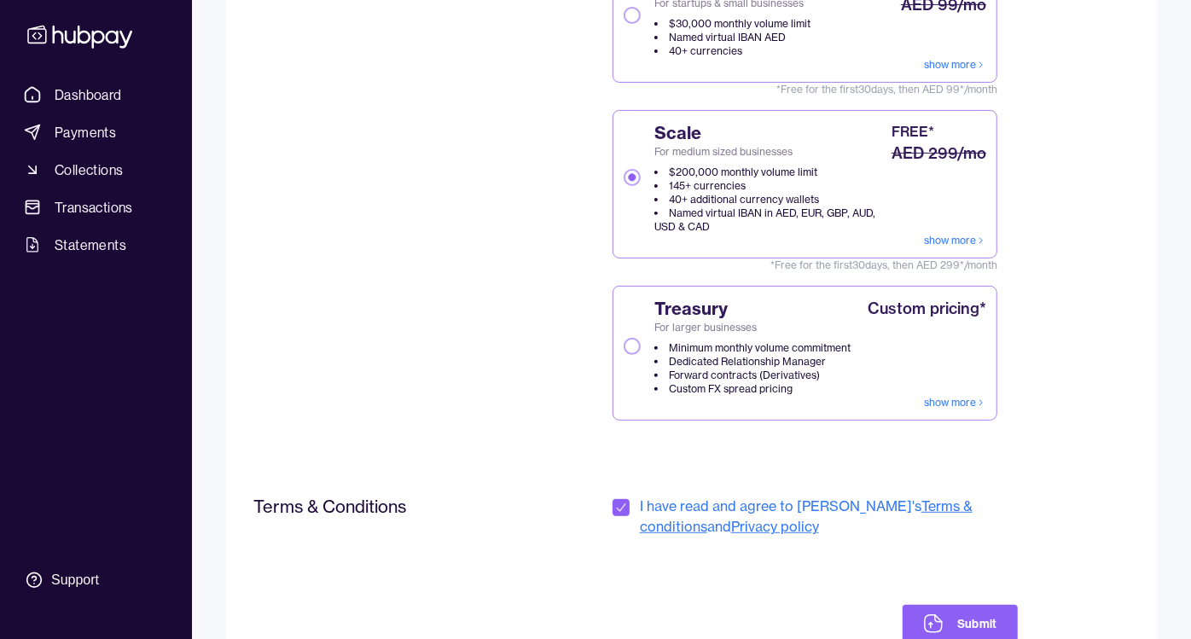
scroll to position [263, 0]
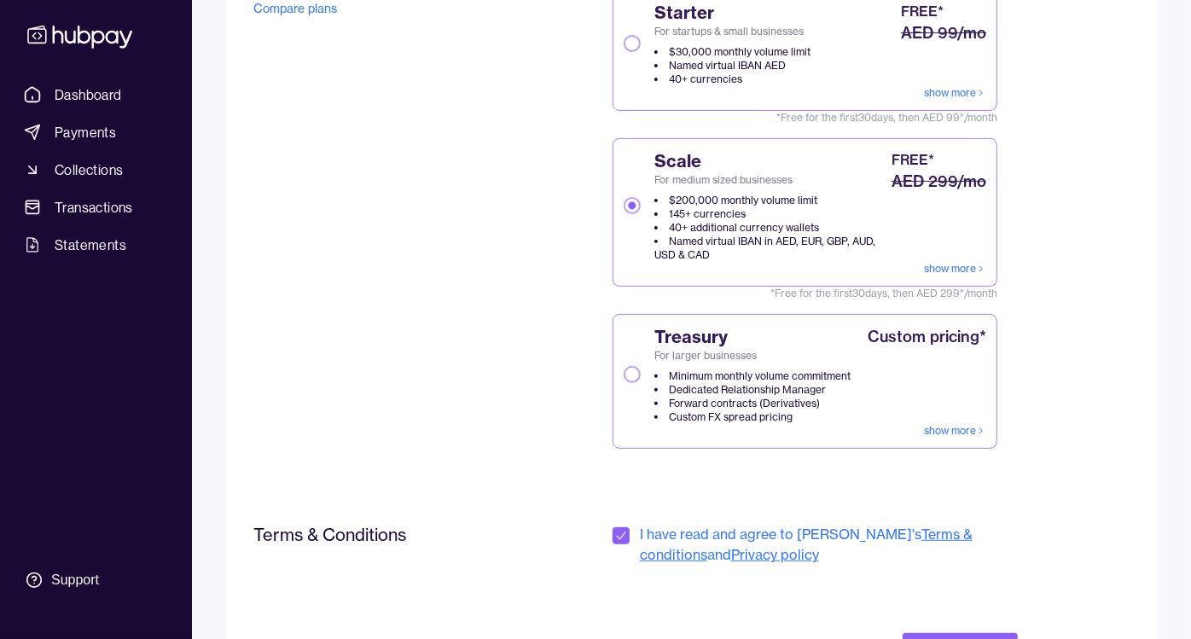
click at [631, 43] on button "Starter For startups & small businesses $30,000 monthly volume limit Named virt…" at bounding box center [631, 43] width 17 height 17
click at [635, 192] on div "Scale For medium sized businesses $200,000 monthly volume limit 145+ currencies…" at bounding box center [755, 205] width 264 height 113
click at [635, 197] on button "Scale For medium sized businesses $200,000 monthly volume limit 145+ currencies…" at bounding box center [631, 205] width 17 height 17
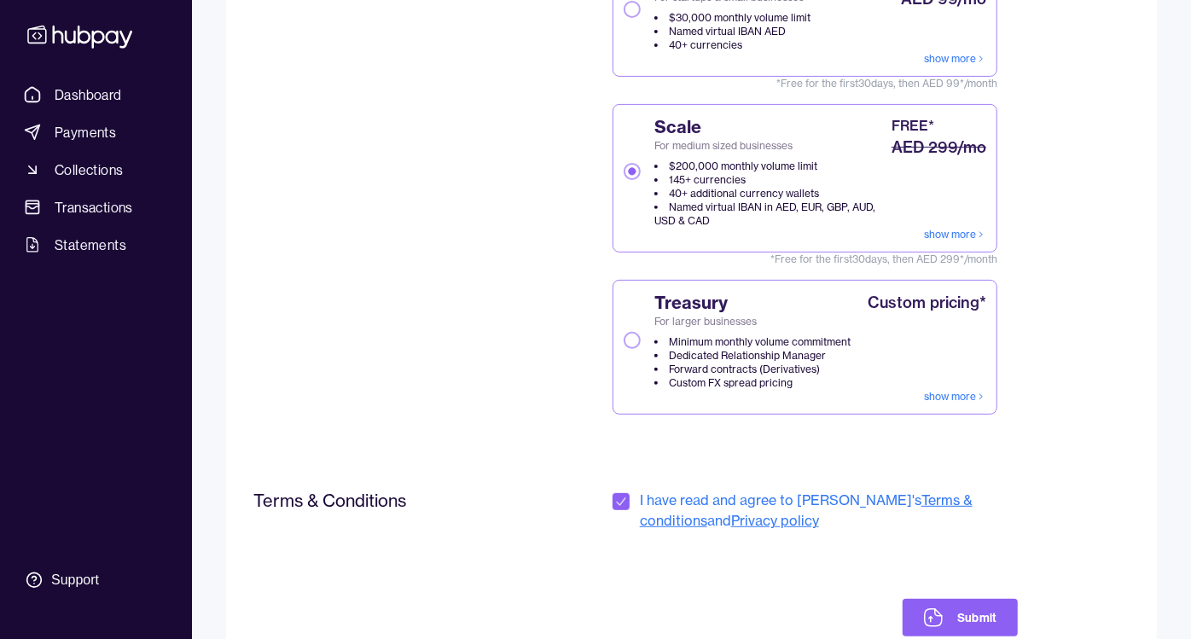
scroll to position [357, 0]
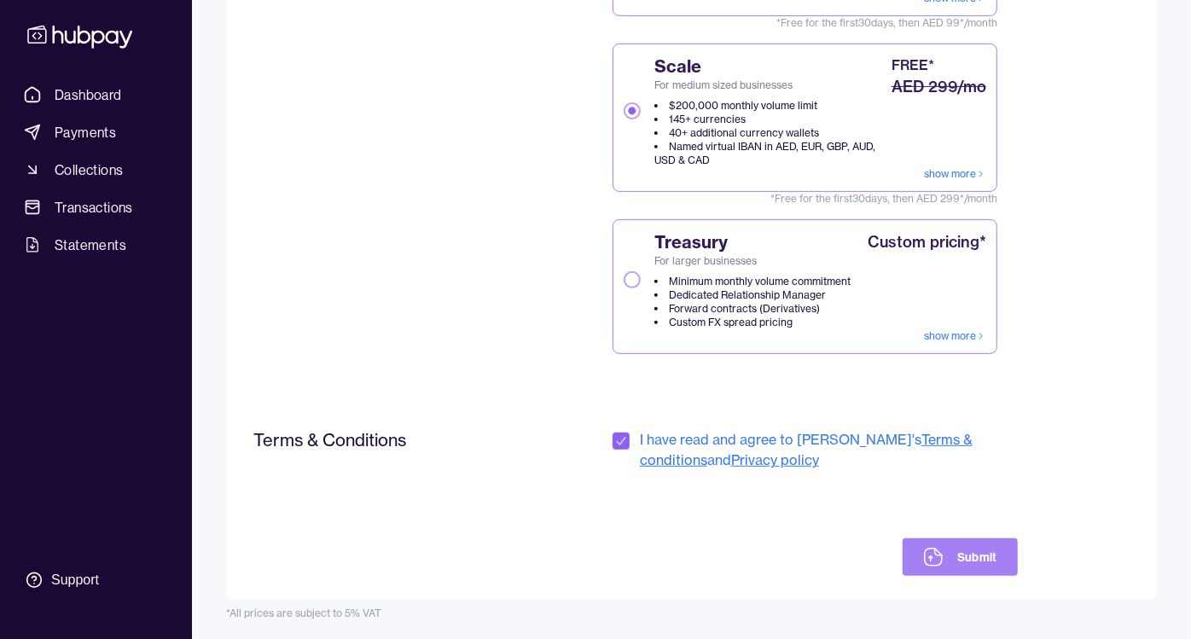
click at [957, 555] on button "Submit" at bounding box center [959, 557] width 115 height 38
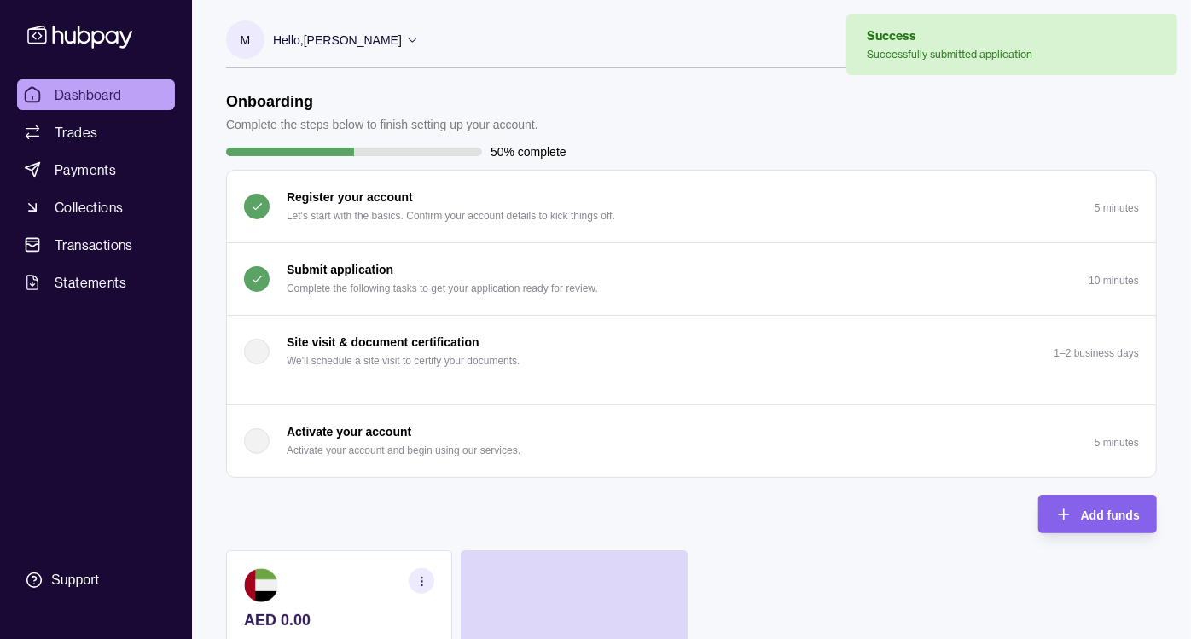
click at [945, 126] on header "Onboarding Complete the steps below to finish setting up your account." at bounding box center [691, 113] width 930 height 42
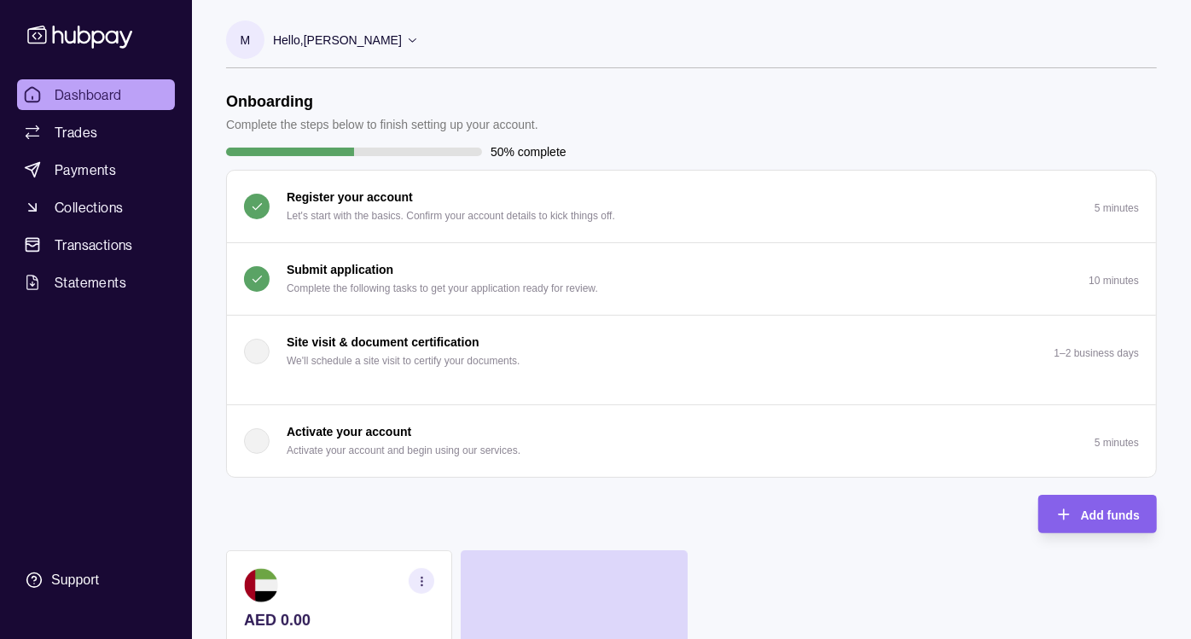
click at [379, 38] on p "Hello, [PERSON_NAME]" at bounding box center [337, 40] width 129 height 19
